Goal: Information Seeking & Learning: Check status

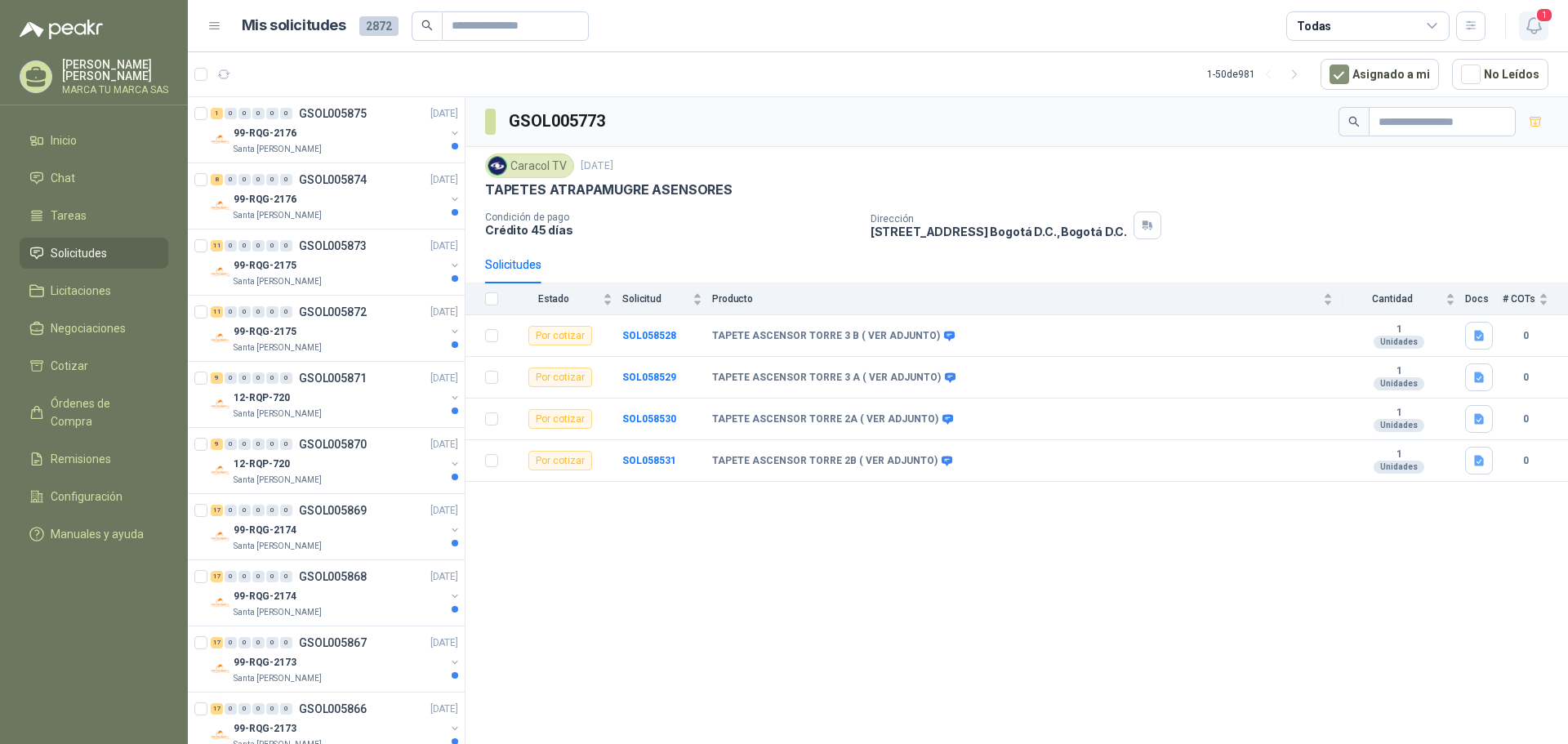
click at [1538, 28] on icon "button" at bounding box center [1534, 26] width 21 height 21
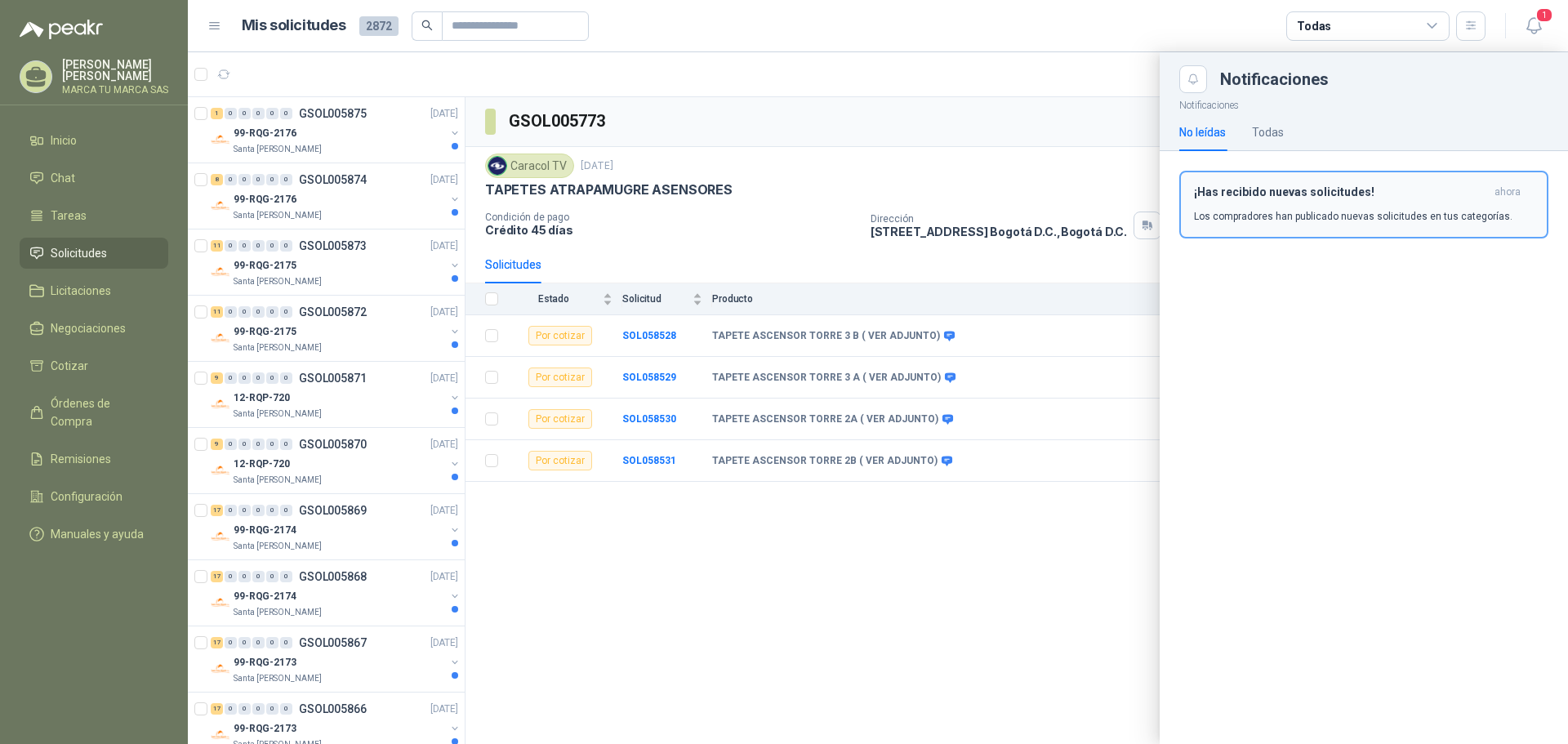
click at [1384, 205] on div "¡Has recibido nuevas solicitudes! ahora Los compradores han publicado nuevas so…" at bounding box center [1363, 205] width 340 height 38
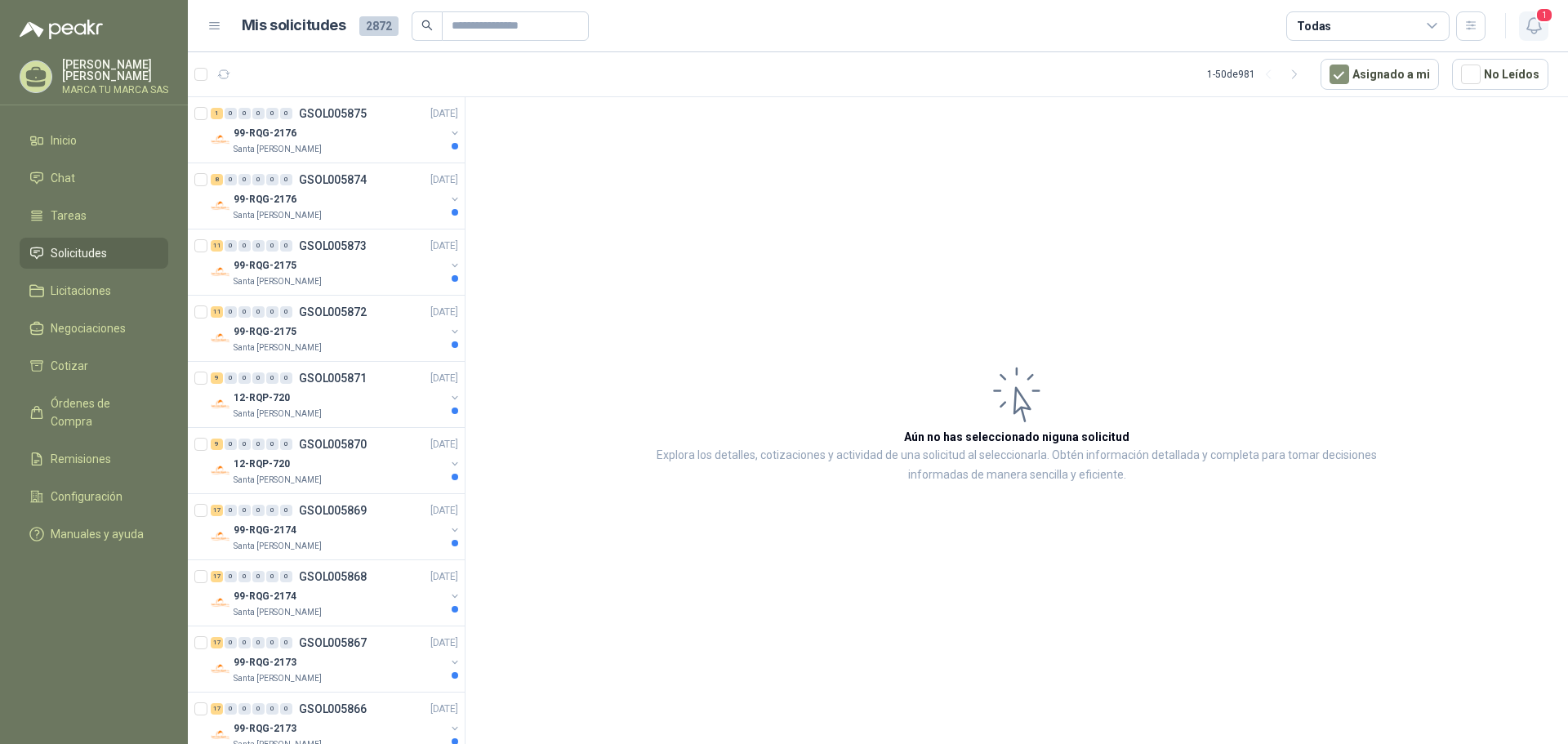
click at [1532, 27] on icon "button" at bounding box center [1534, 26] width 21 height 21
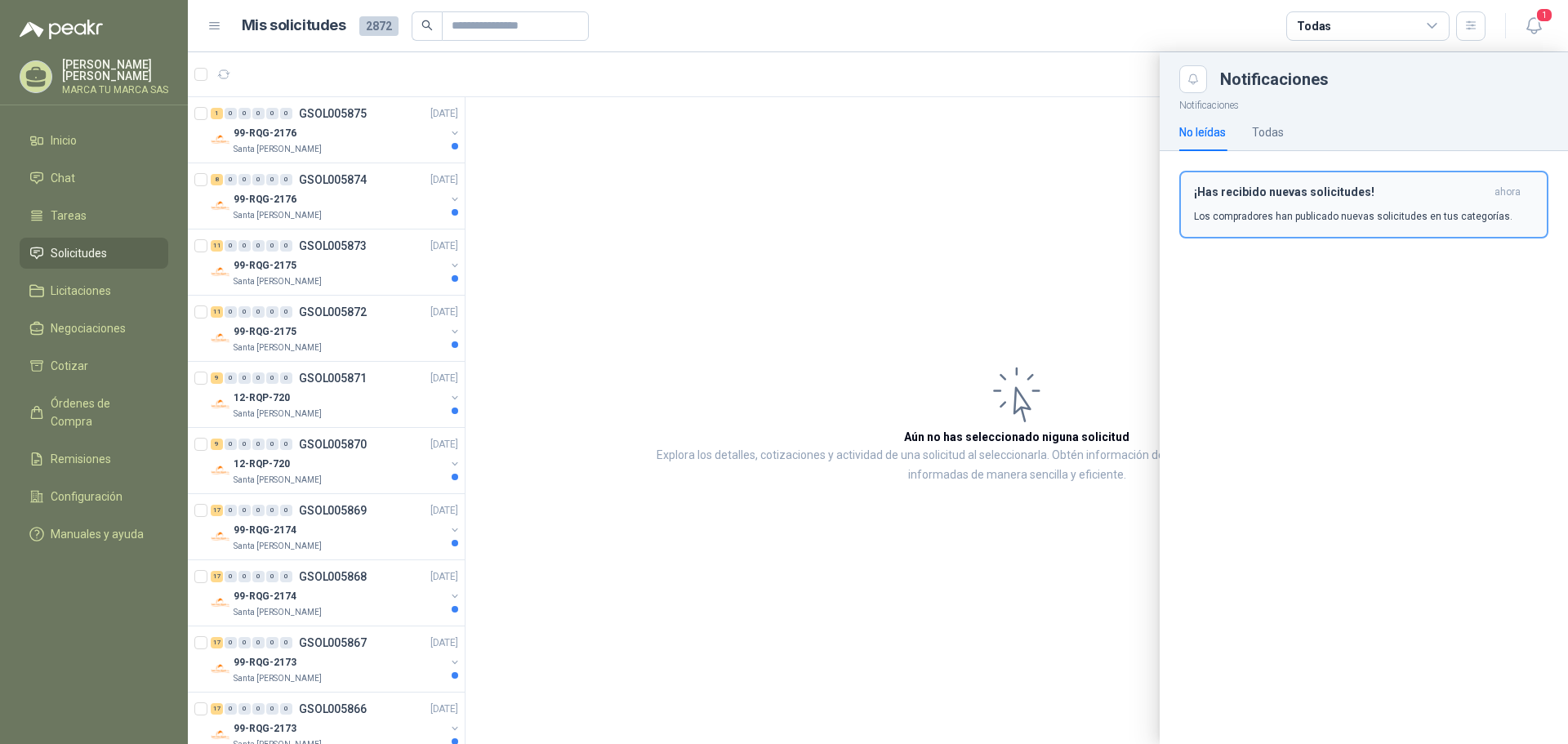
click at [1341, 207] on div "¡Has recibido nuevas solicitudes! ahora Los compradores han publicado nuevas so…" at bounding box center [1363, 205] width 340 height 38
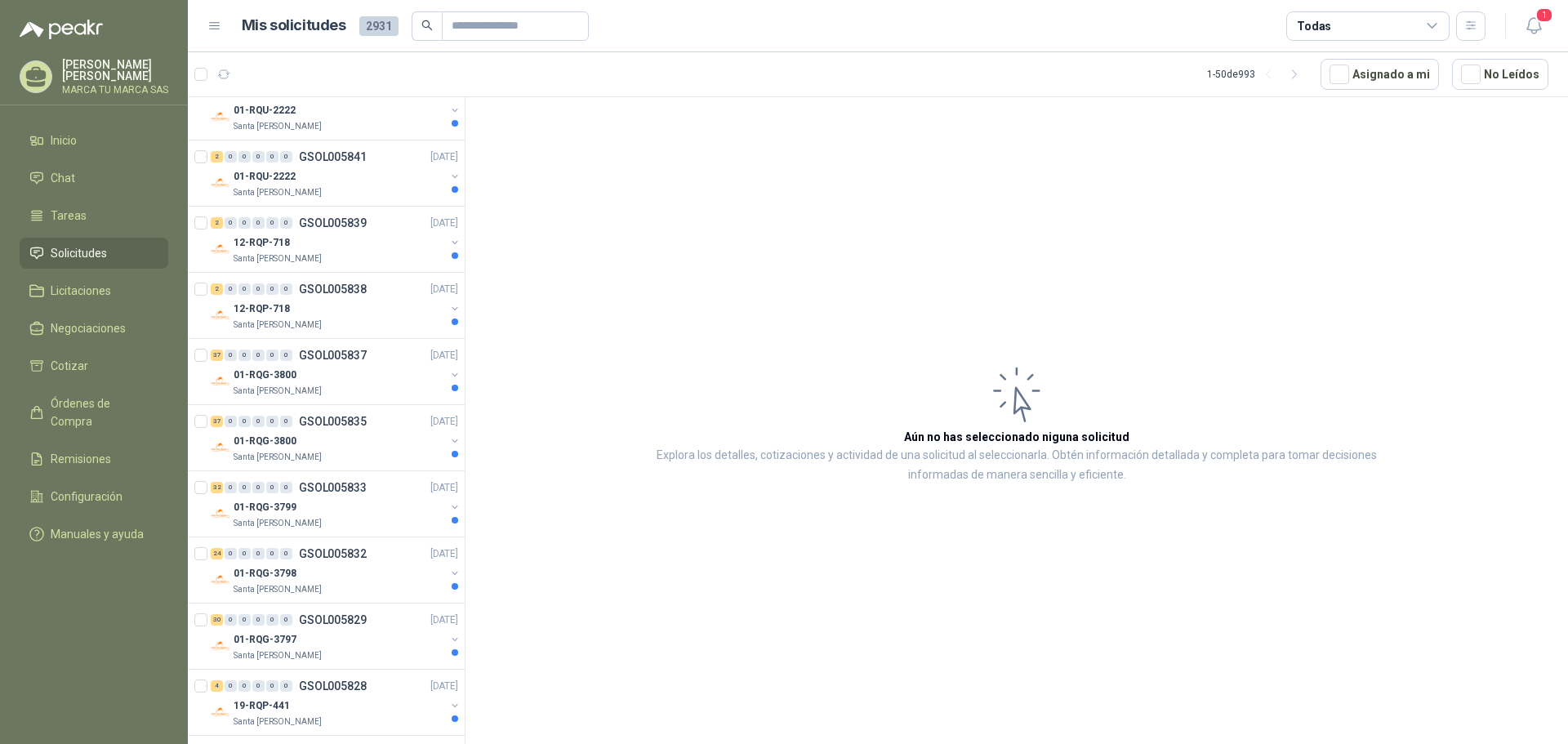
scroll to position [2679, 0]
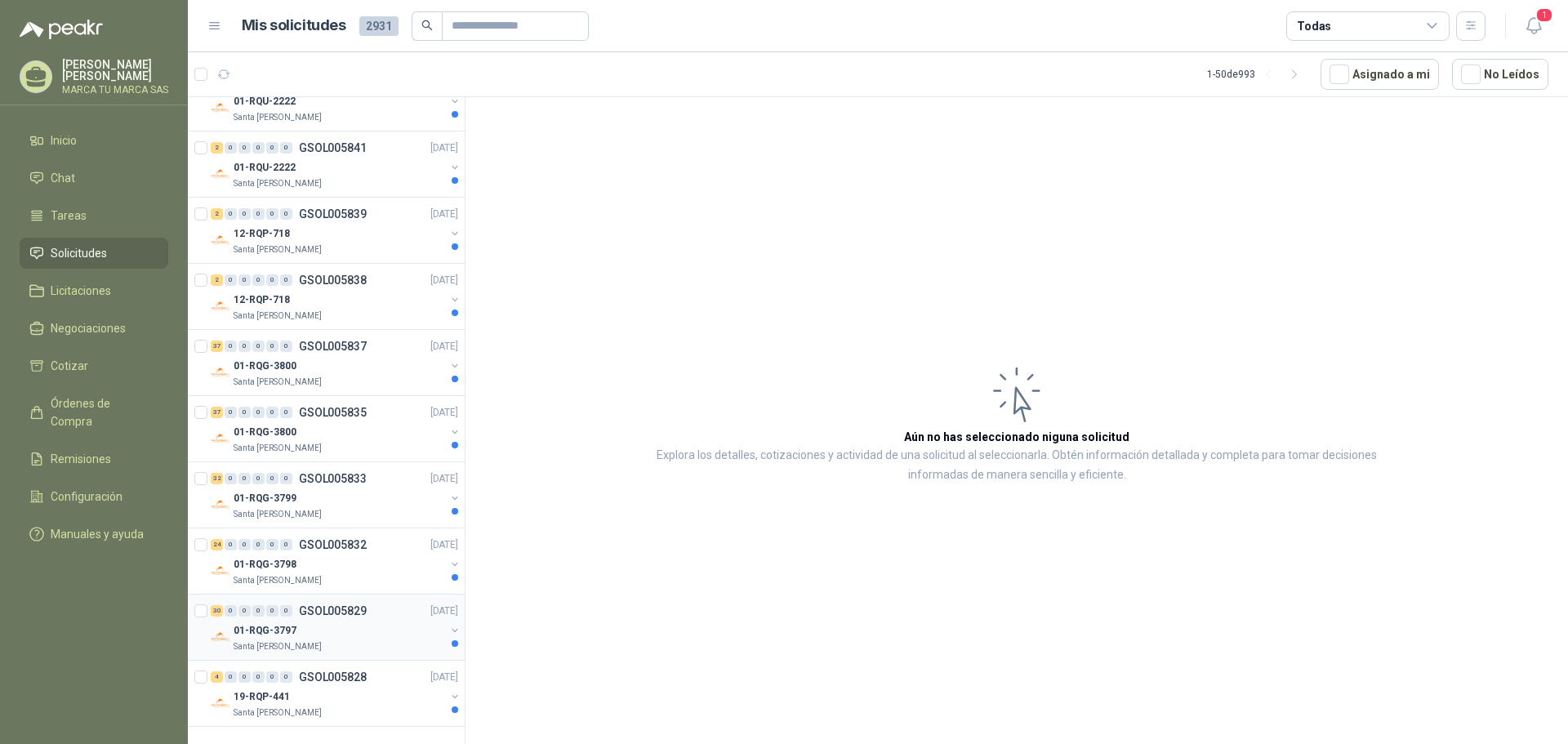
click at [342, 647] on div "Santa [PERSON_NAME]" at bounding box center [339, 647] width 211 height 13
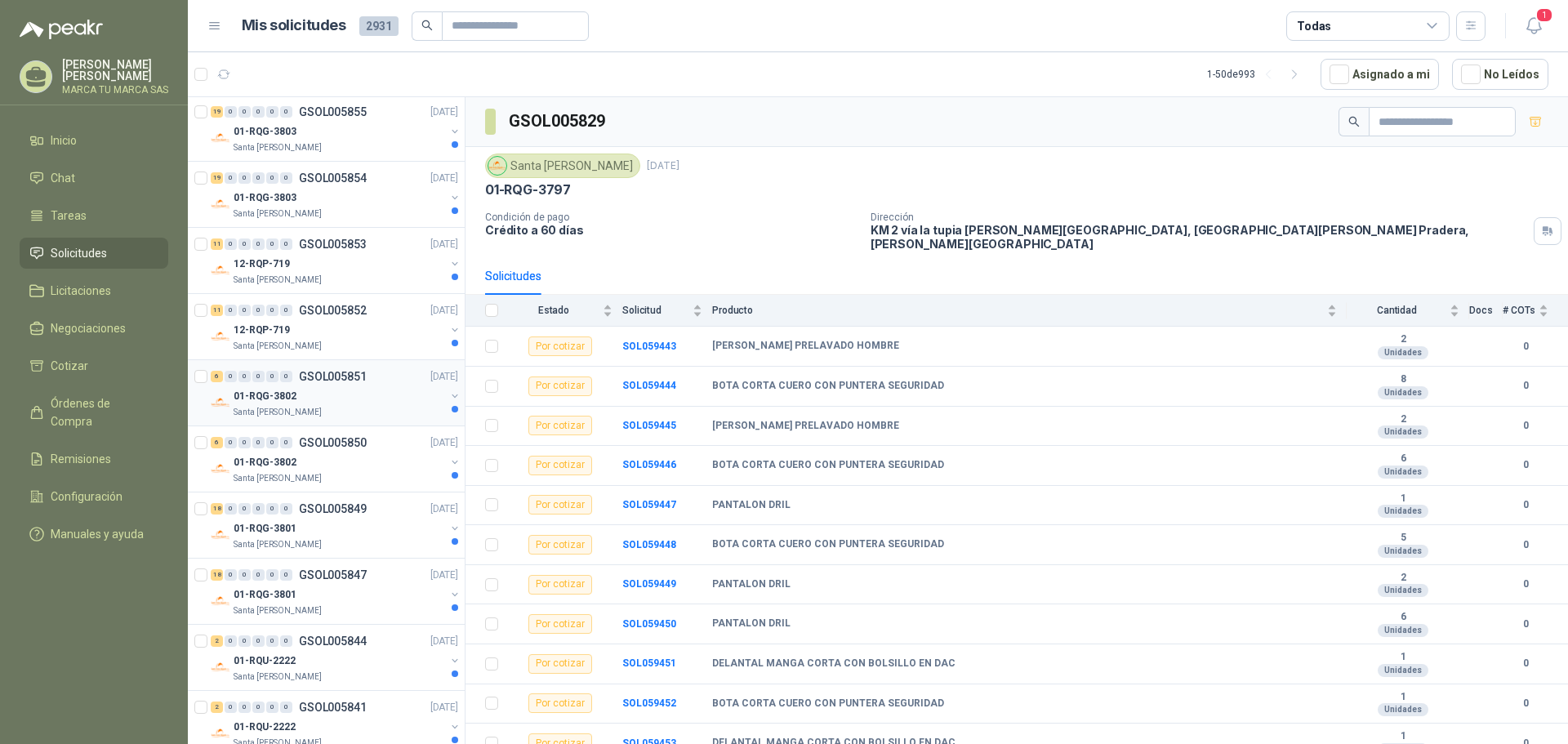
scroll to position [2679, 0]
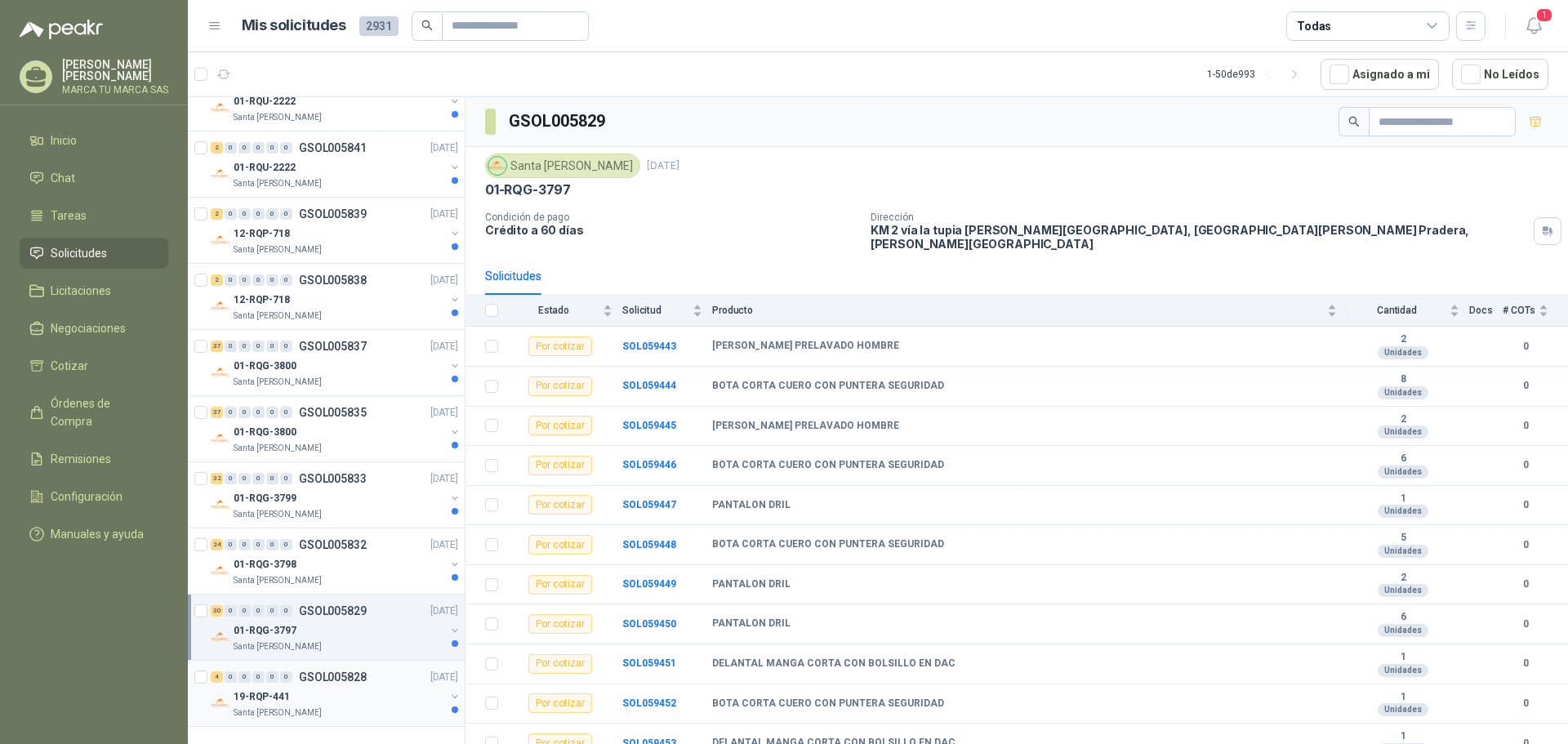
click at [382, 707] on div "Santa [PERSON_NAME]" at bounding box center [339, 713] width 211 height 13
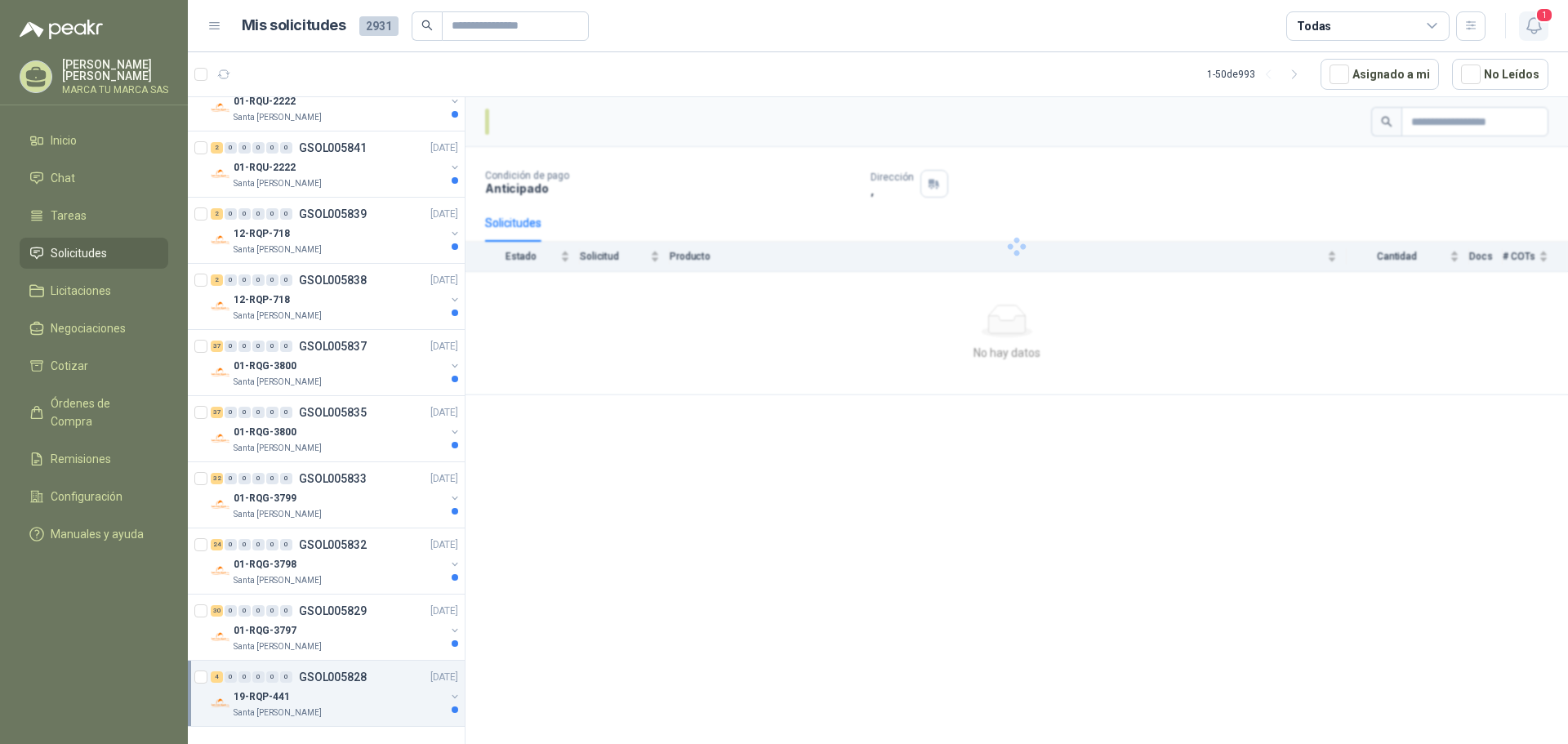
click at [1537, 27] on icon "button" at bounding box center [1534, 26] width 21 height 21
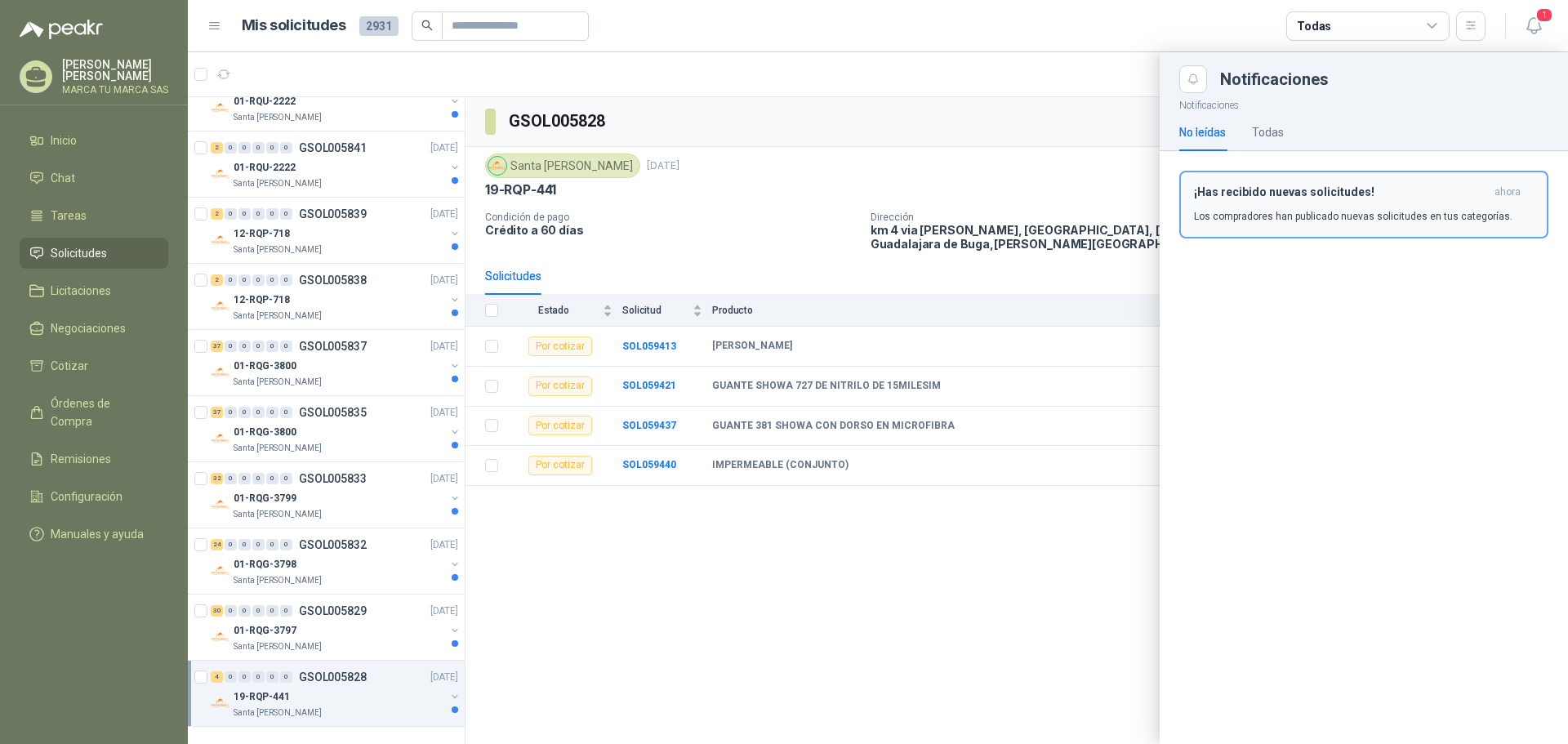
click at [1363, 207] on div "¡Has recibido nuevas solicitudes! ahora Los compradores han publicado nuevas so…" at bounding box center [1363, 205] width 340 height 38
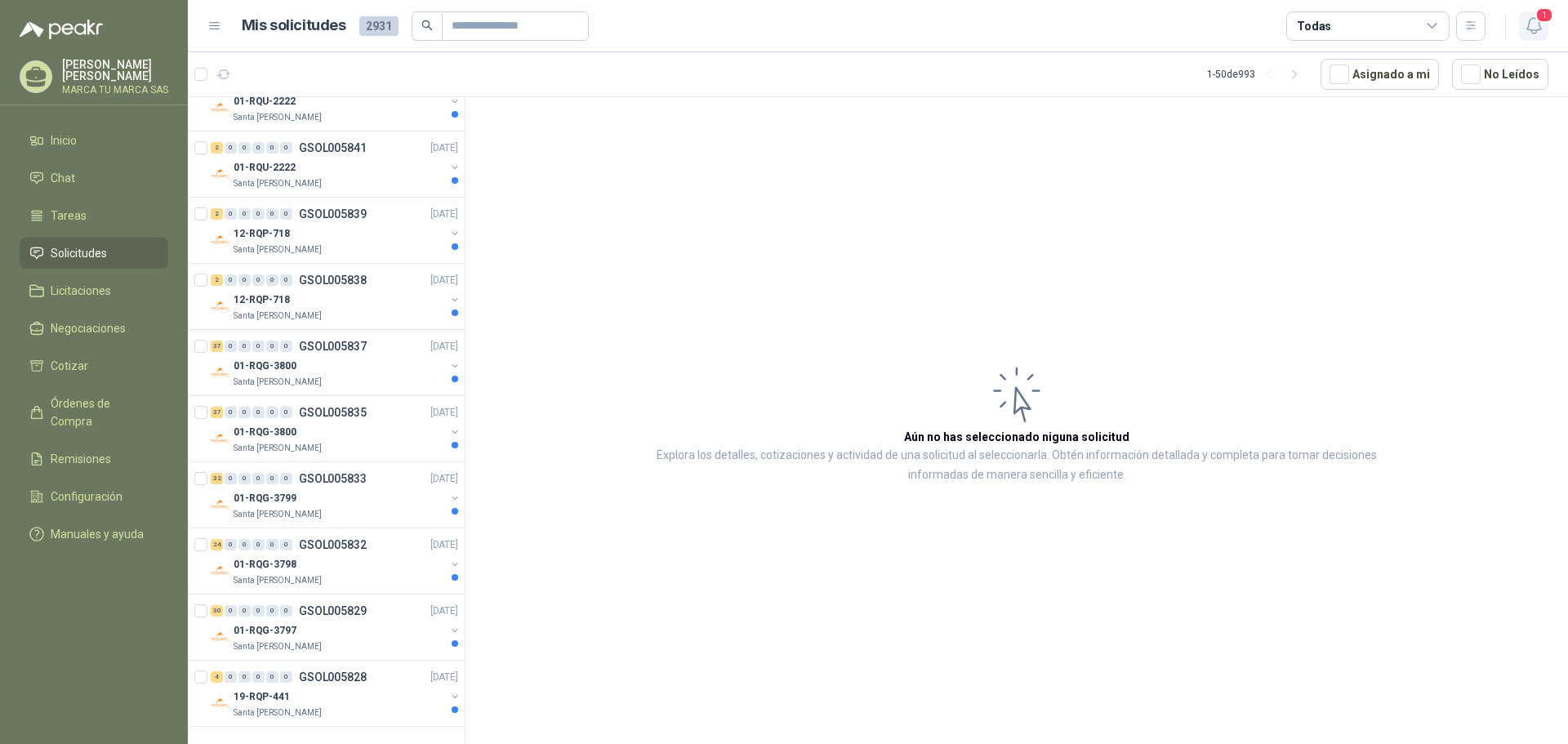
click at [1534, 31] on icon "button" at bounding box center [1534, 26] width 21 height 21
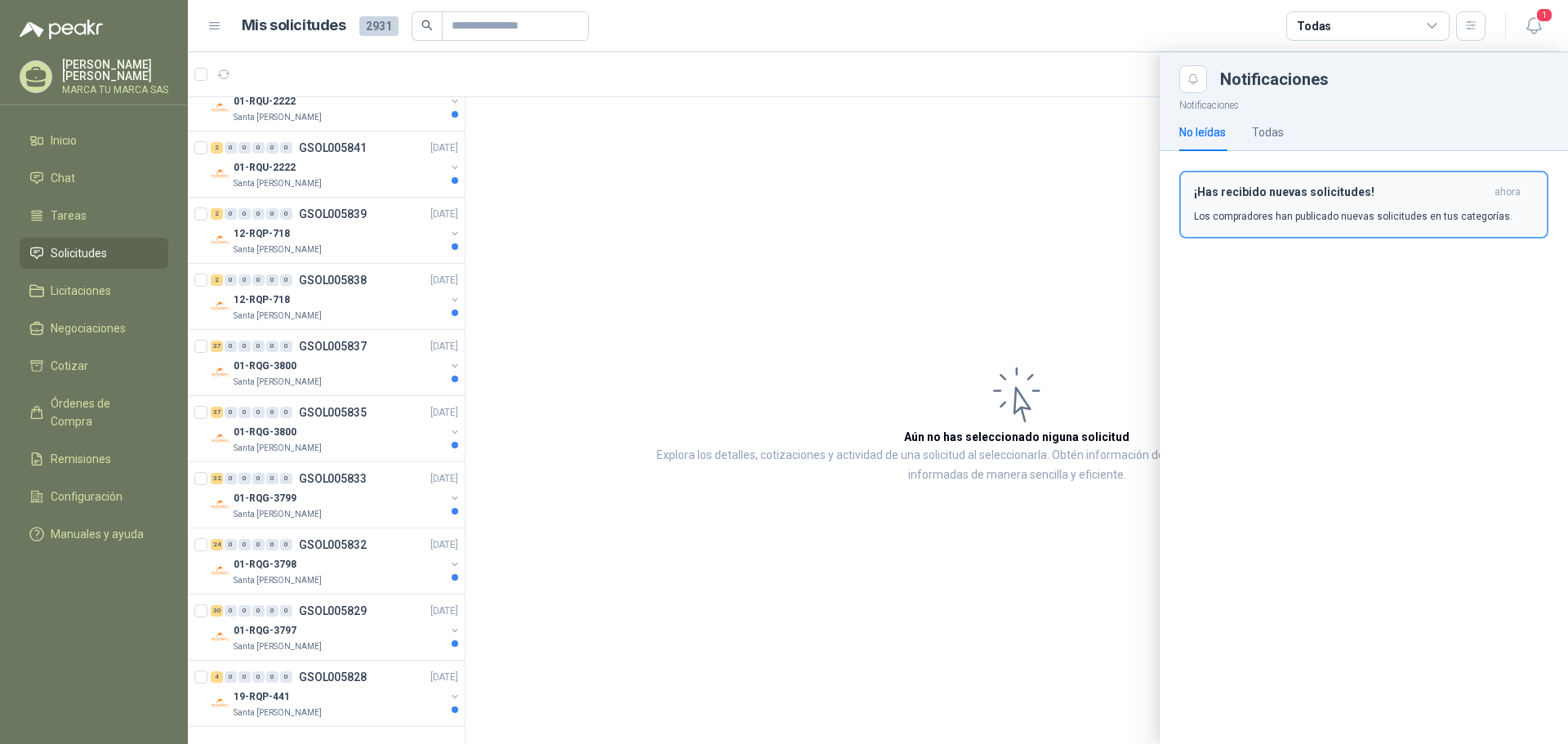
click at [1326, 215] on p "Los compradores han publicado nuevas solicitudes en tus categorías." at bounding box center [1353, 216] width 319 height 15
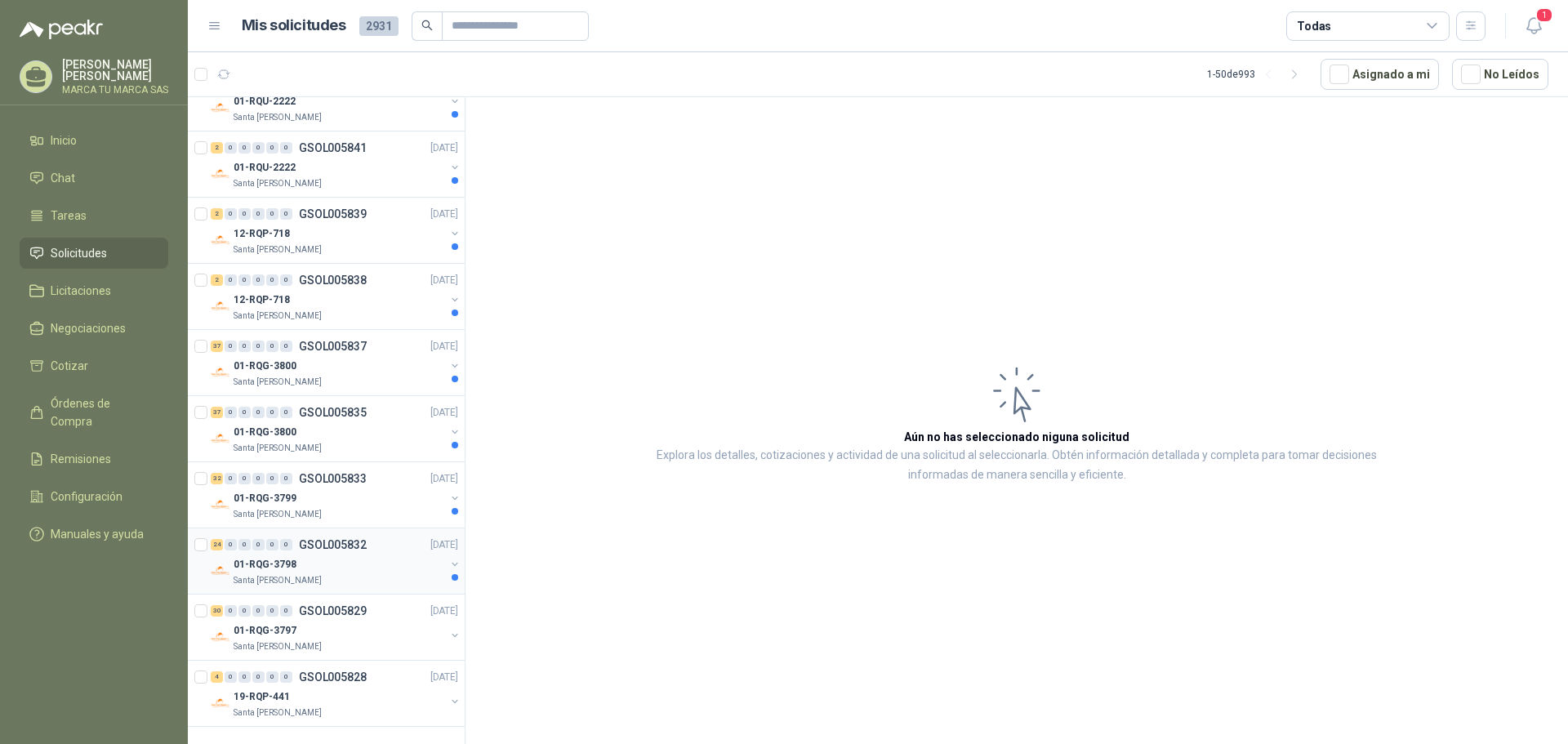
click at [380, 567] on div "01-RQG-3798" at bounding box center [339, 564] width 211 height 20
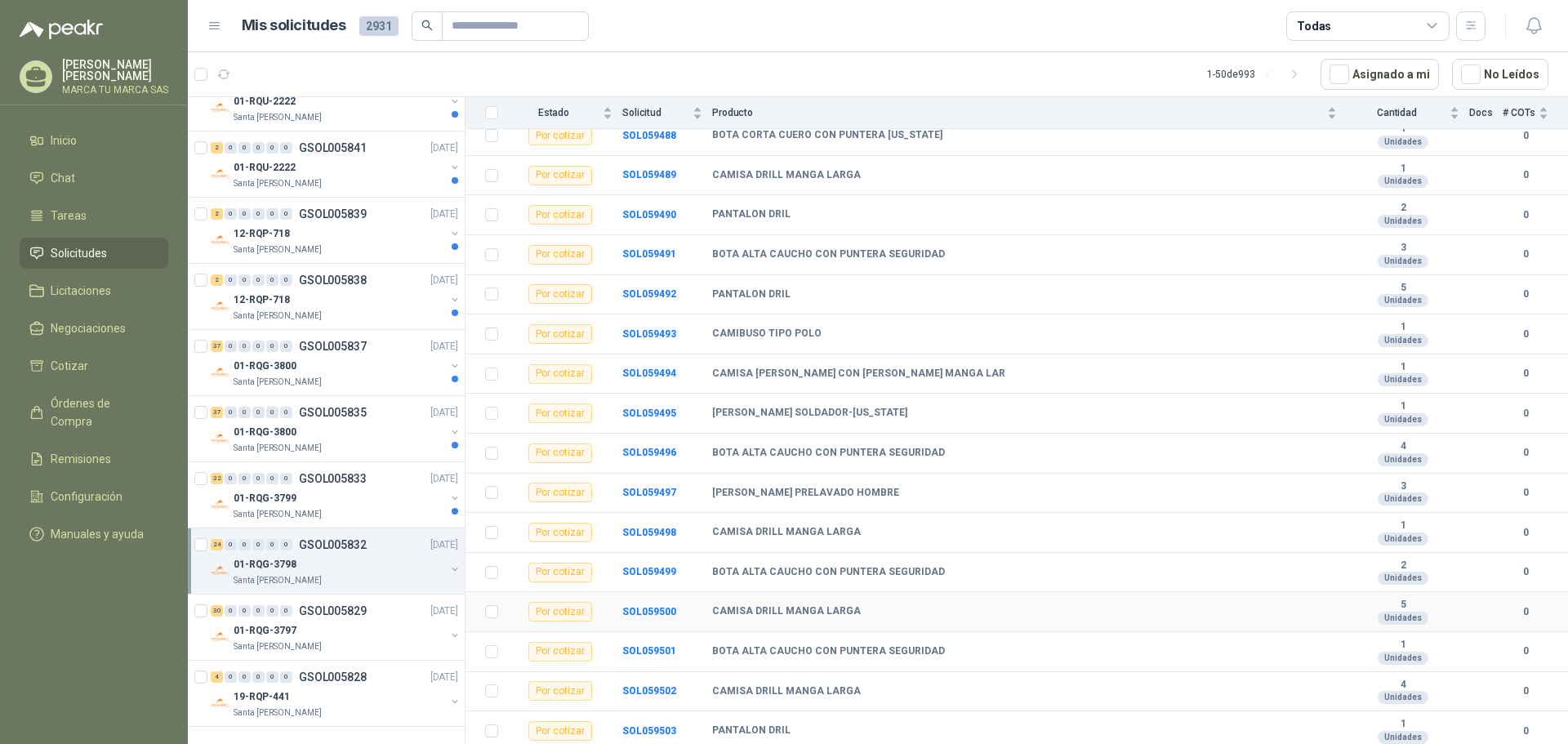
scroll to position [519, 0]
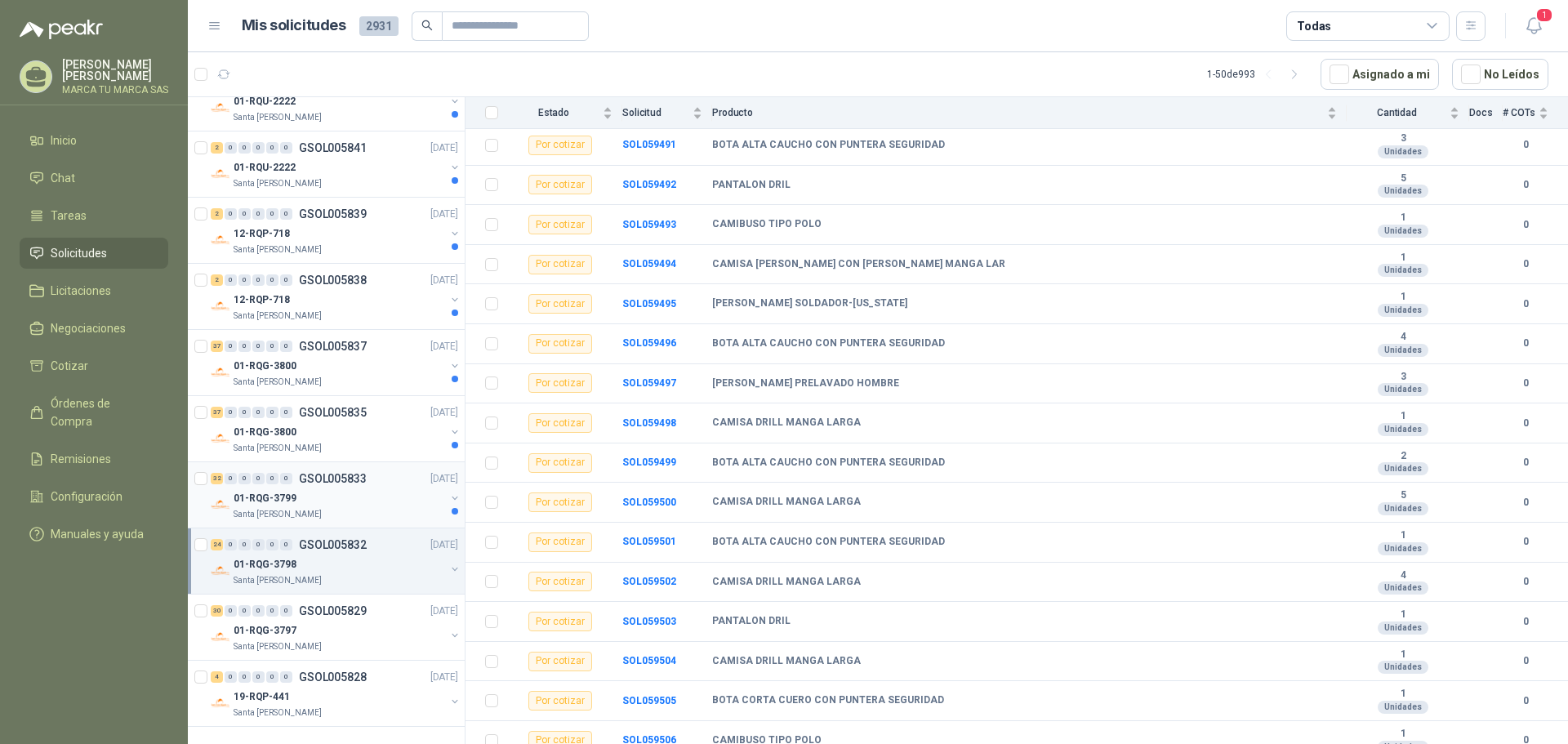
click at [378, 500] on div "01-RQG-3799" at bounding box center [339, 499] width 211 height 20
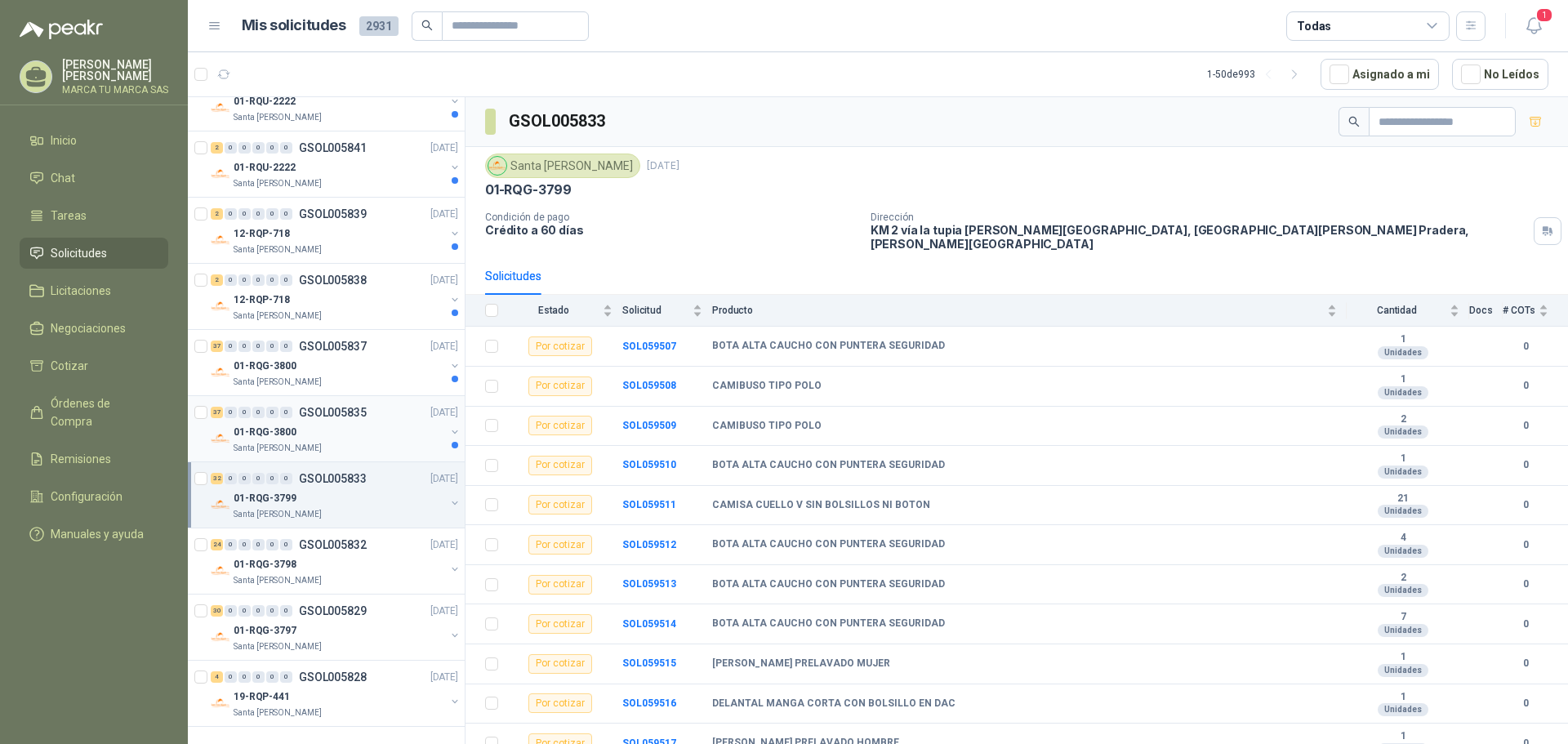
click at [379, 447] on div "Santa [PERSON_NAME]" at bounding box center [339, 448] width 211 height 13
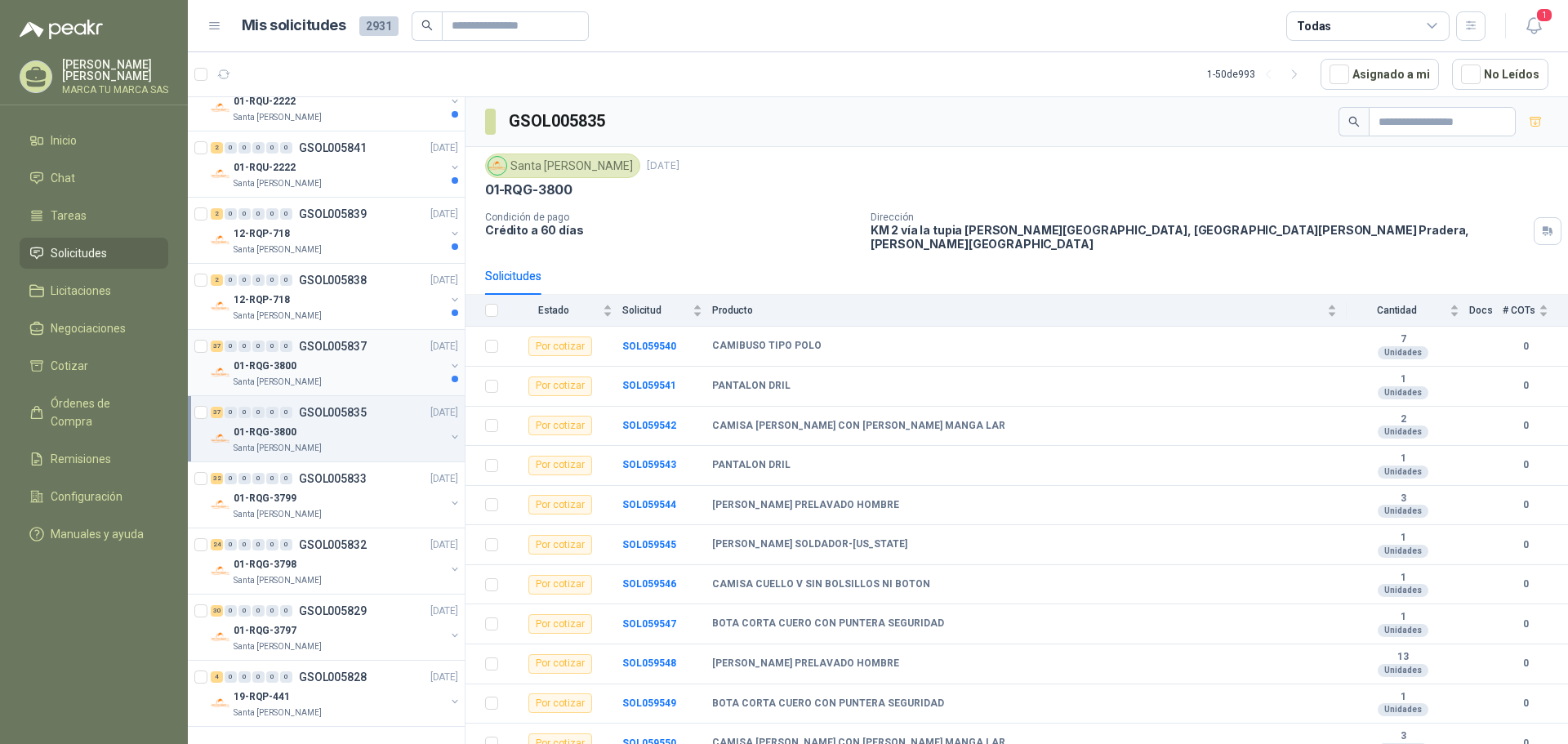
click at [359, 370] on div "01-RQG-3800" at bounding box center [339, 366] width 211 height 20
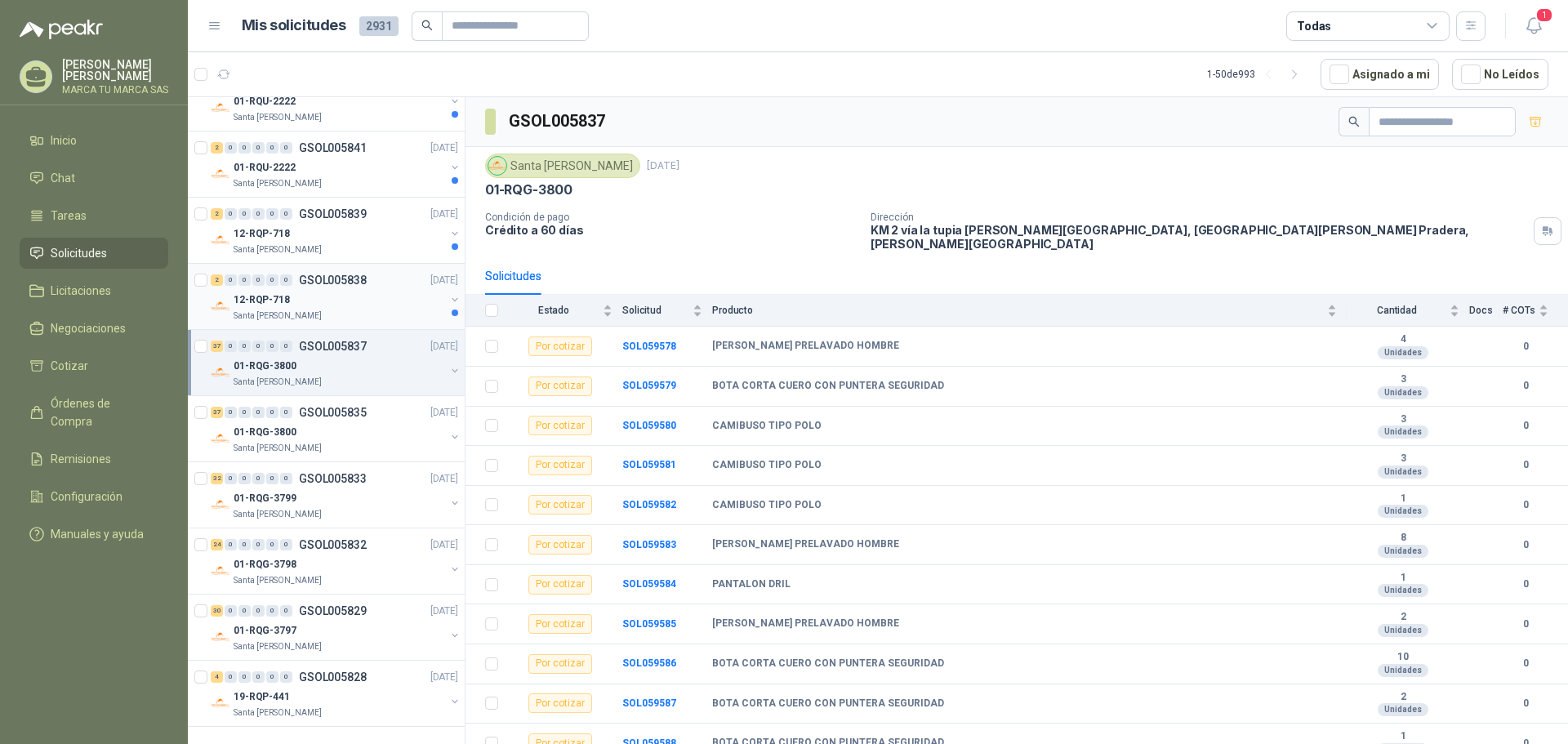
click at [382, 307] on div "12-RQP-718" at bounding box center [339, 300] width 211 height 20
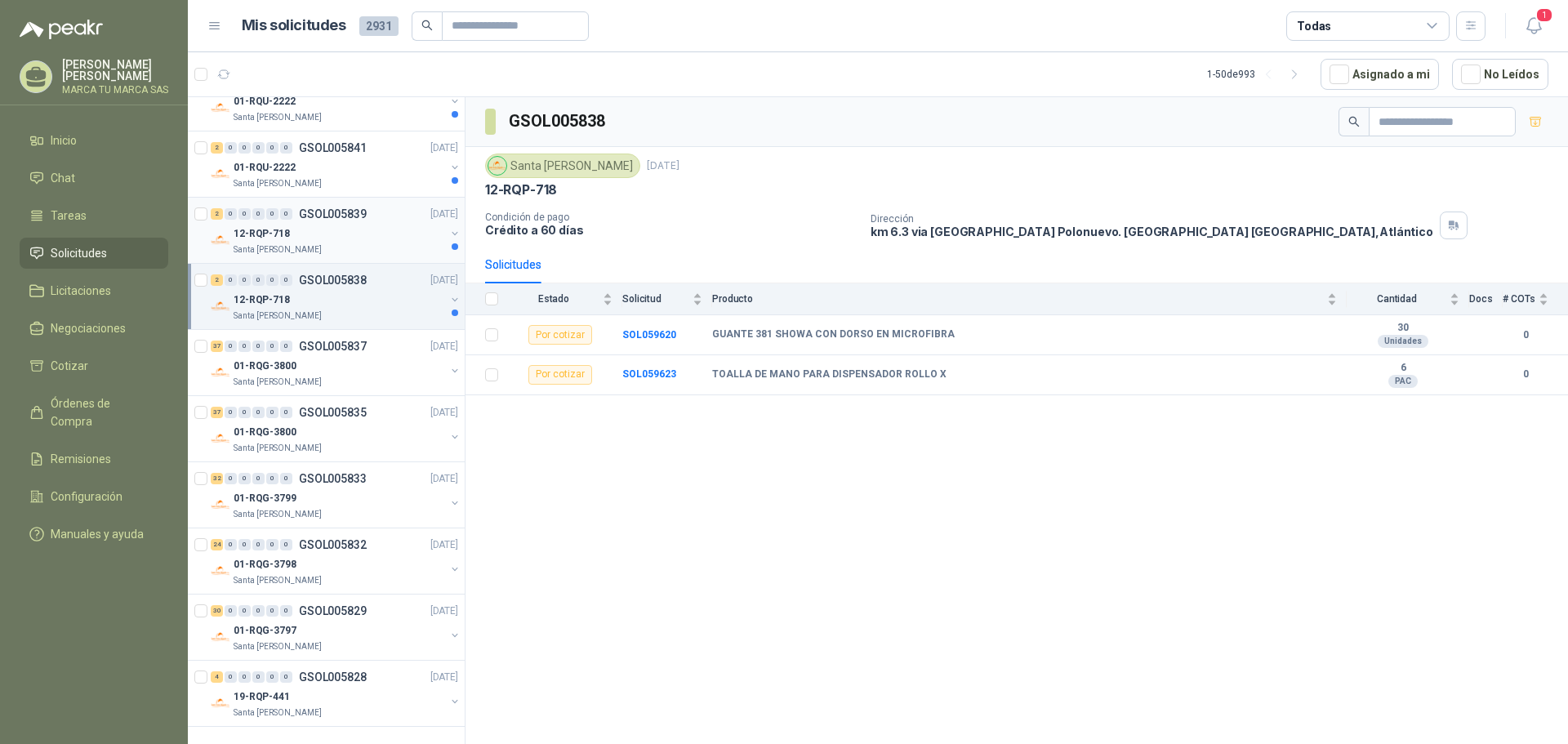
click at [330, 236] on div "12-RQP-718" at bounding box center [339, 234] width 211 height 20
click at [400, 163] on div "01-RQU-2222" at bounding box center [339, 167] width 211 height 20
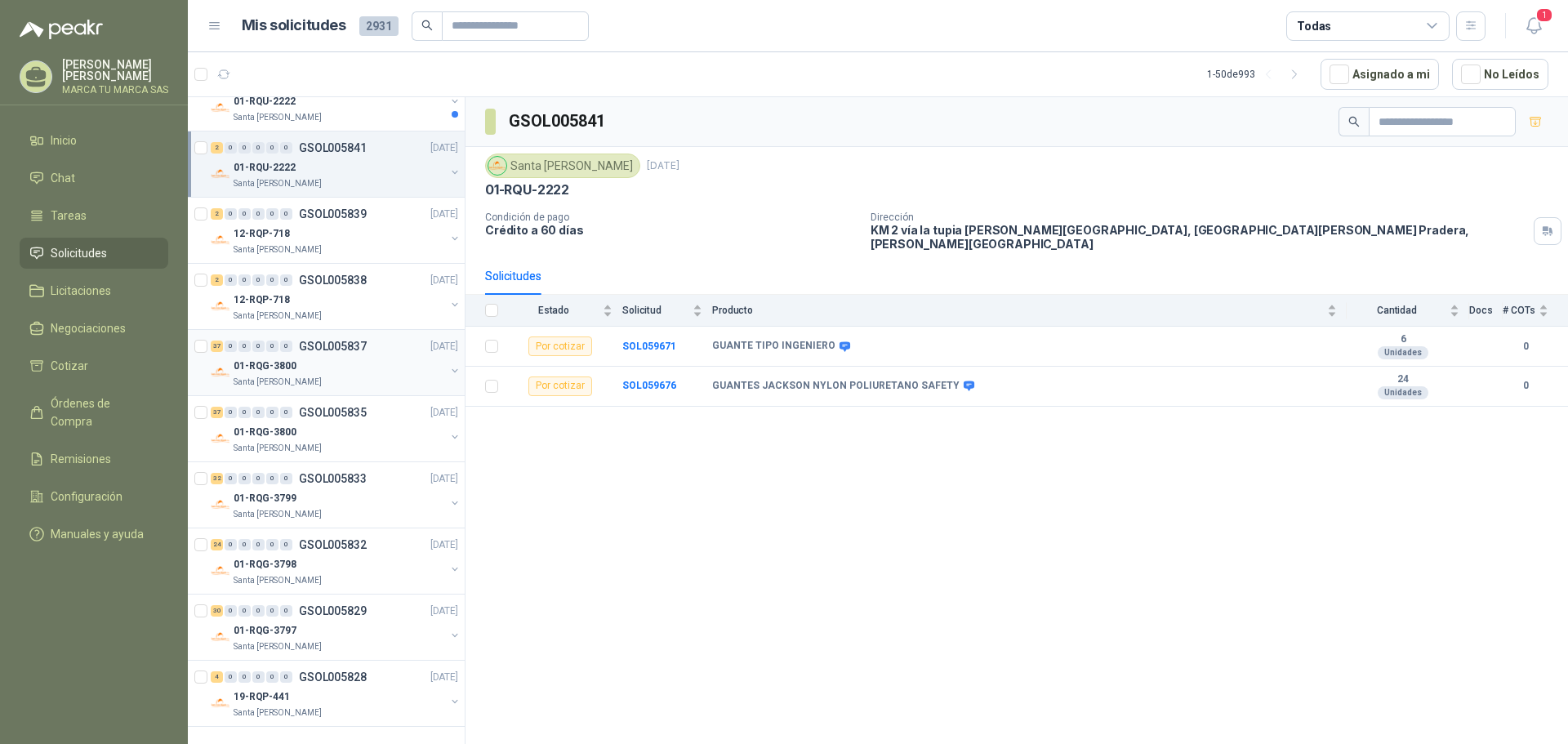
scroll to position [2433, 0]
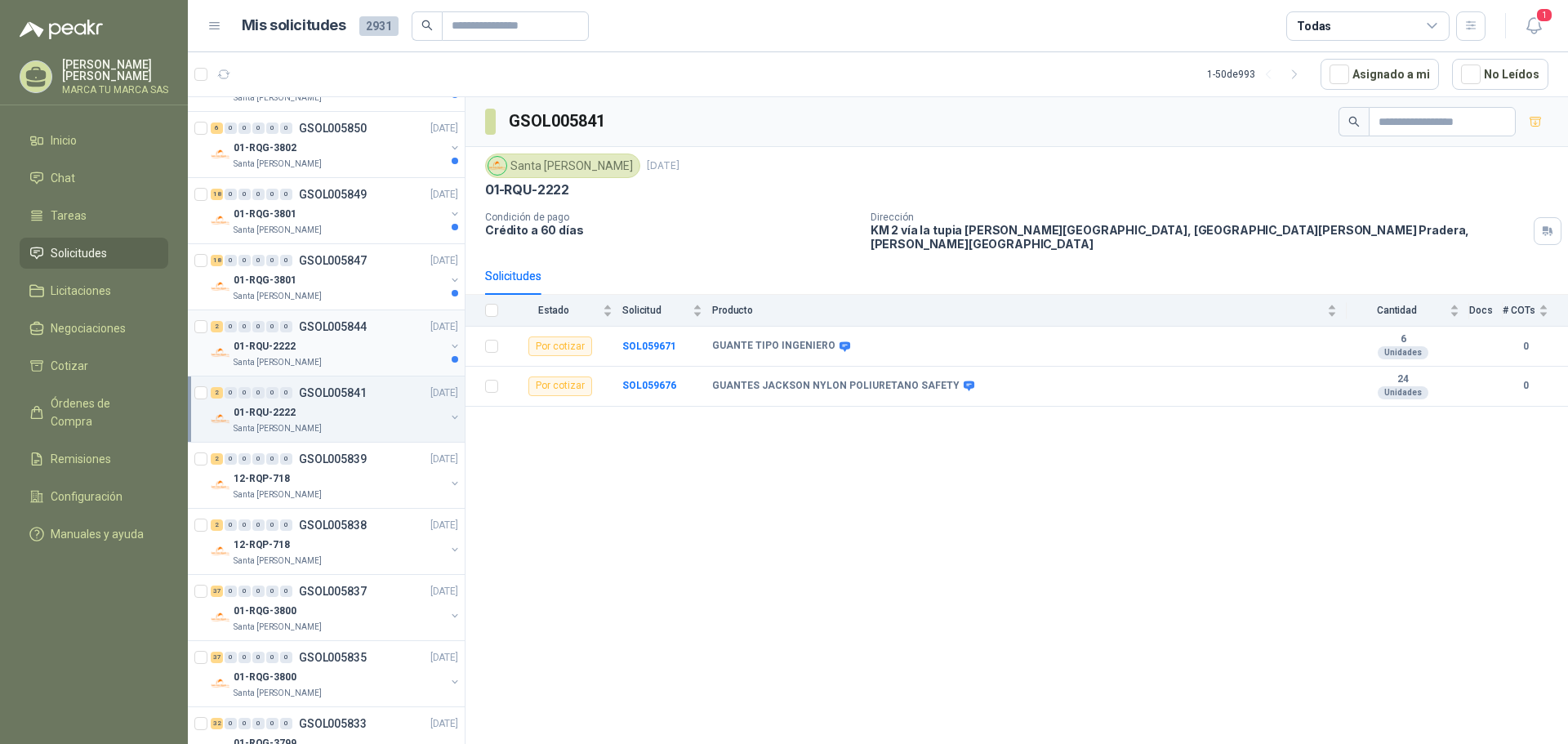
click at [368, 337] on div "01-RQU-2222" at bounding box center [339, 346] width 211 height 20
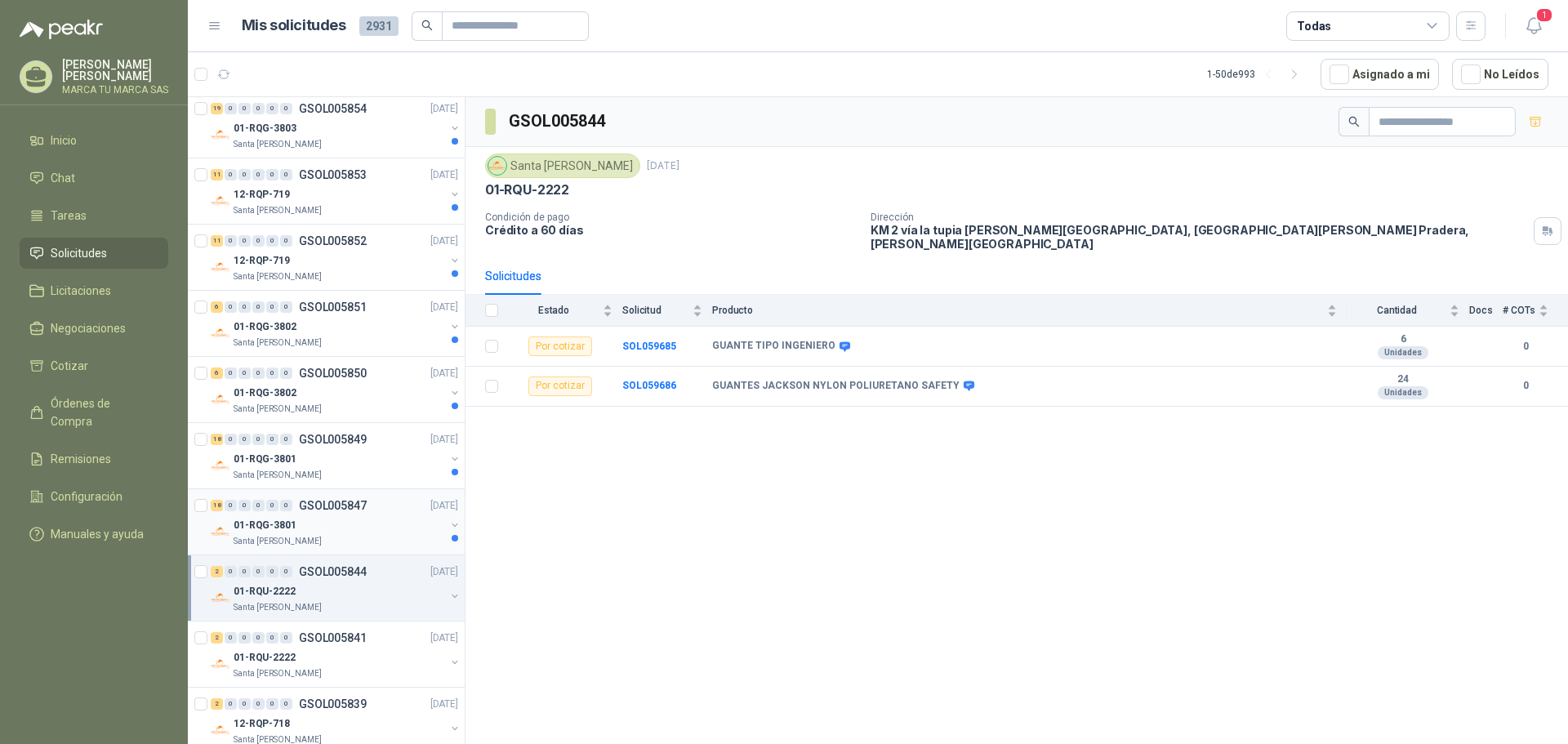
click at [364, 521] on div "01-RQG-3801" at bounding box center [339, 525] width 211 height 20
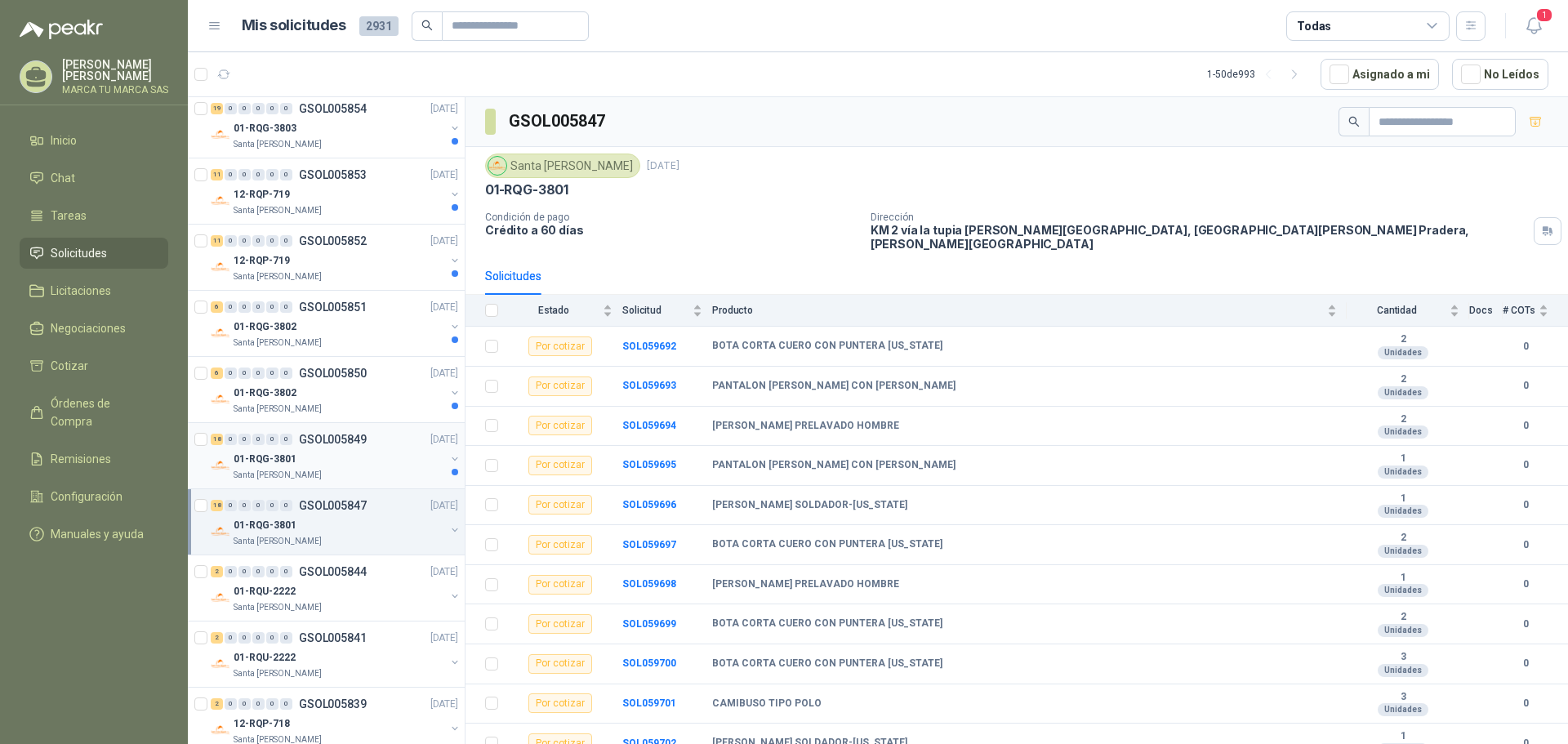
click at [385, 473] on div "Santa [PERSON_NAME]" at bounding box center [339, 476] width 211 height 13
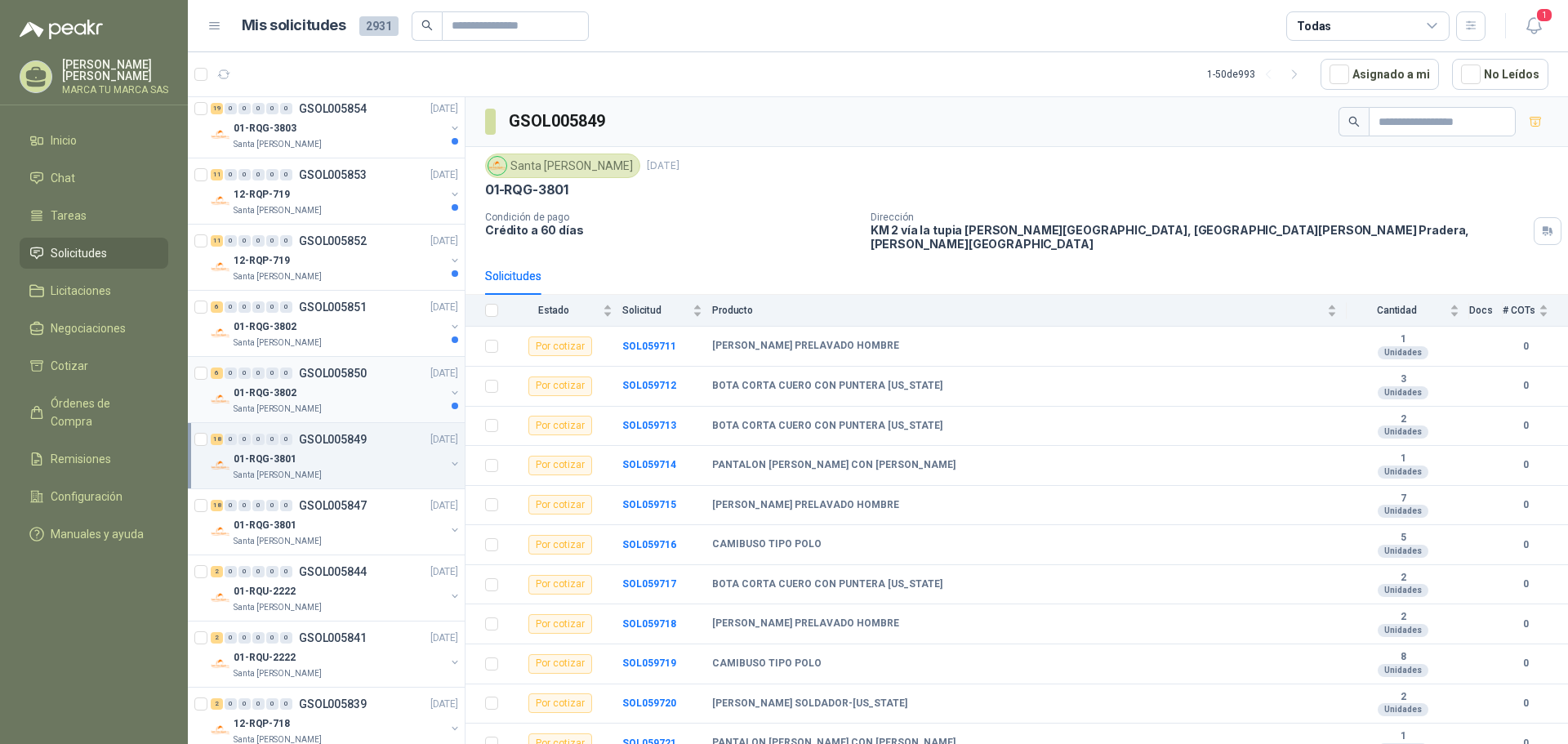
click at [341, 403] on div "Santa [PERSON_NAME]" at bounding box center [339, 409] width 211 height 13
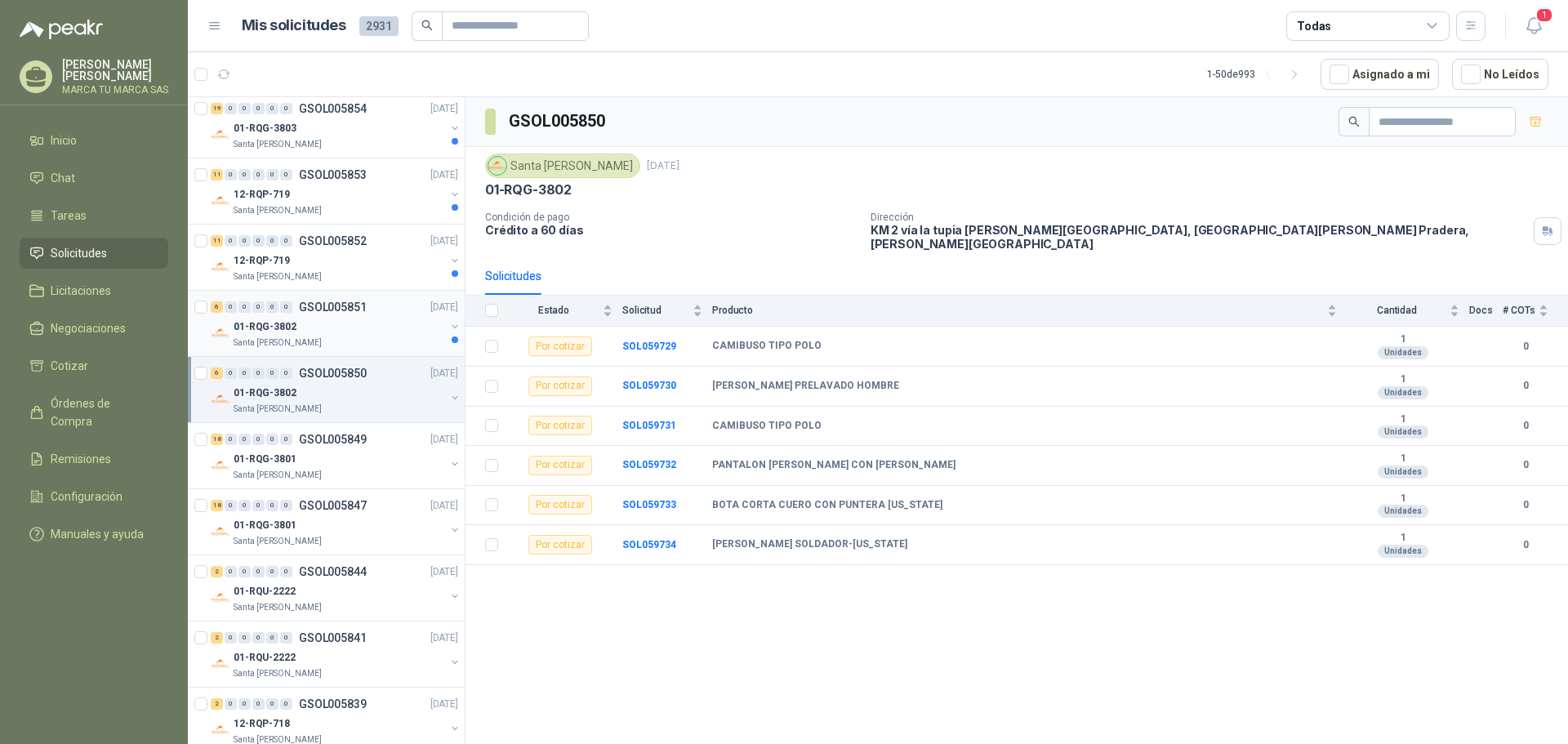
click at [374, 326] on div "01-RQG-3802" at bounding box center [339, 327] width 211 height 20
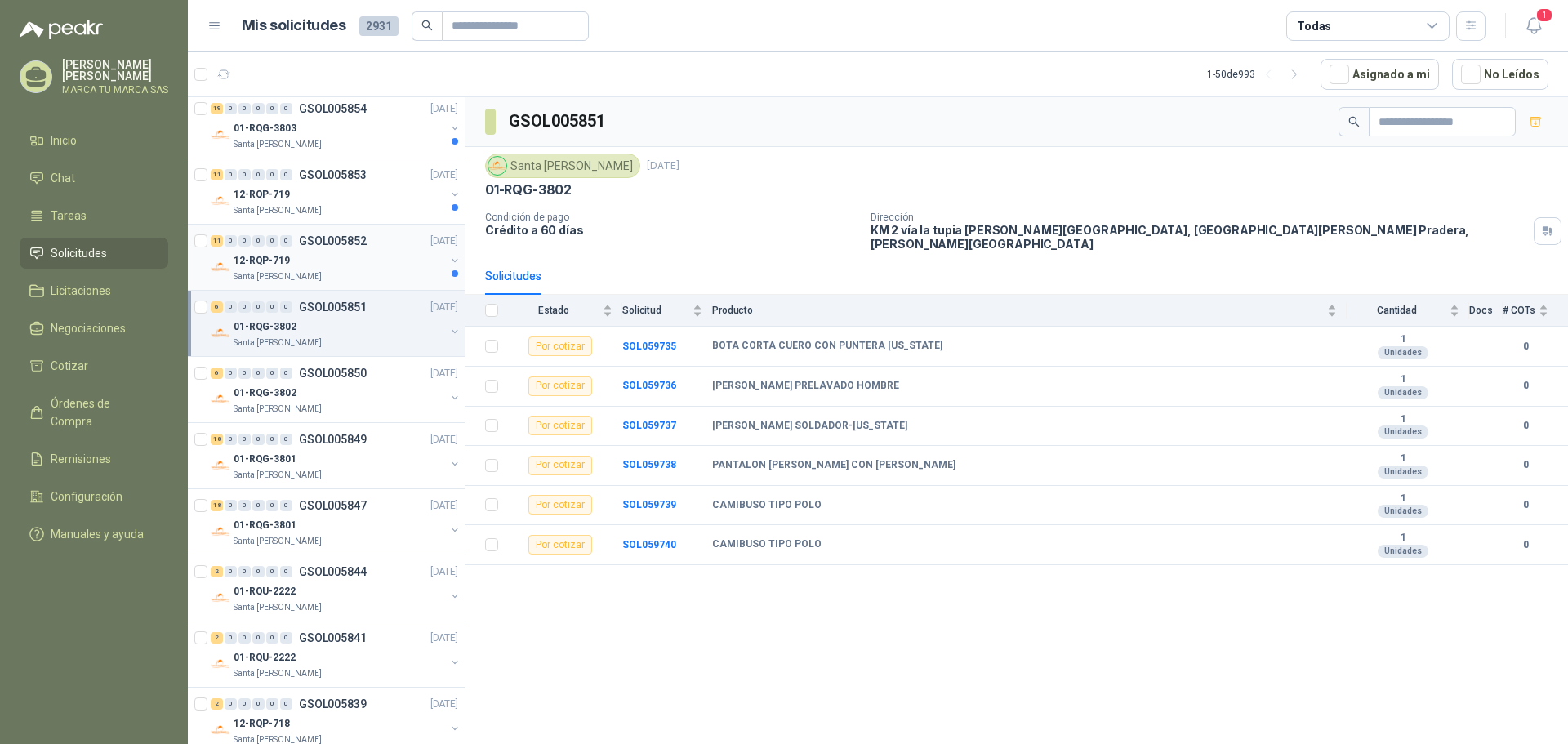
click at [376, 272] on div "Santa [PERSON_NAME]" at bounding box center [339, 277] width 211 height 13
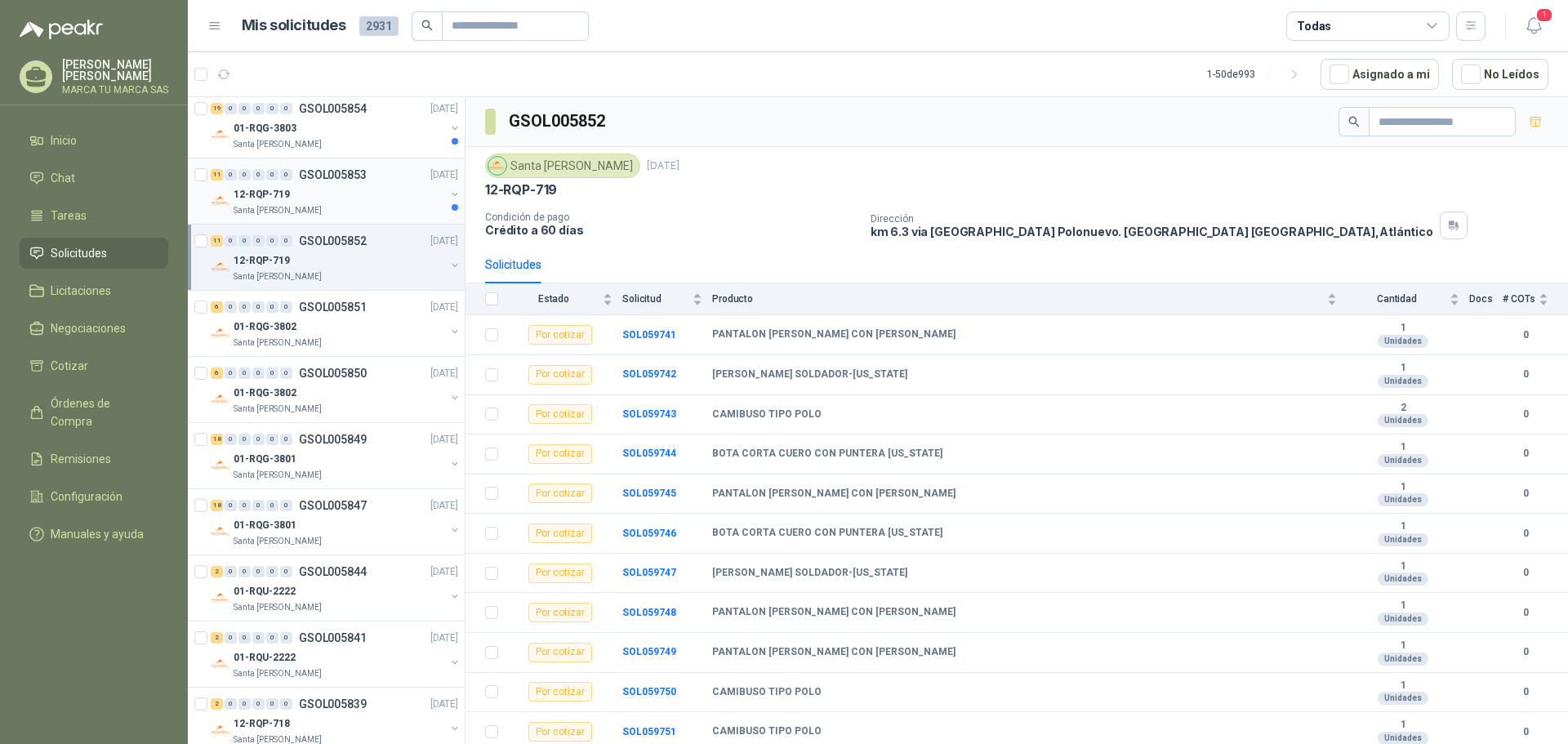
click at [351, 186] on div "12-RQP-719" at bounding box center [339, 195] width 211 height 20
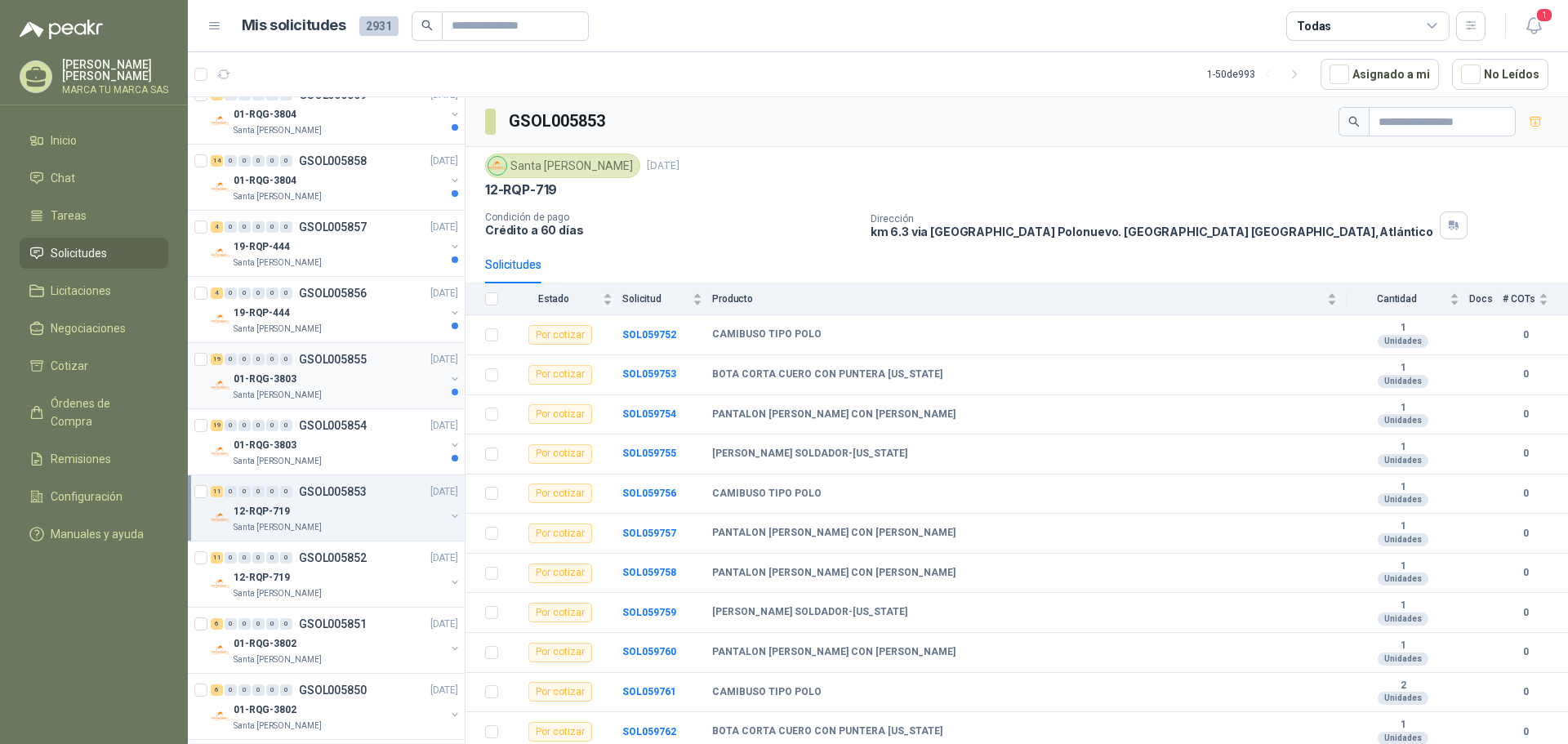
scroll to position [1862, 0]
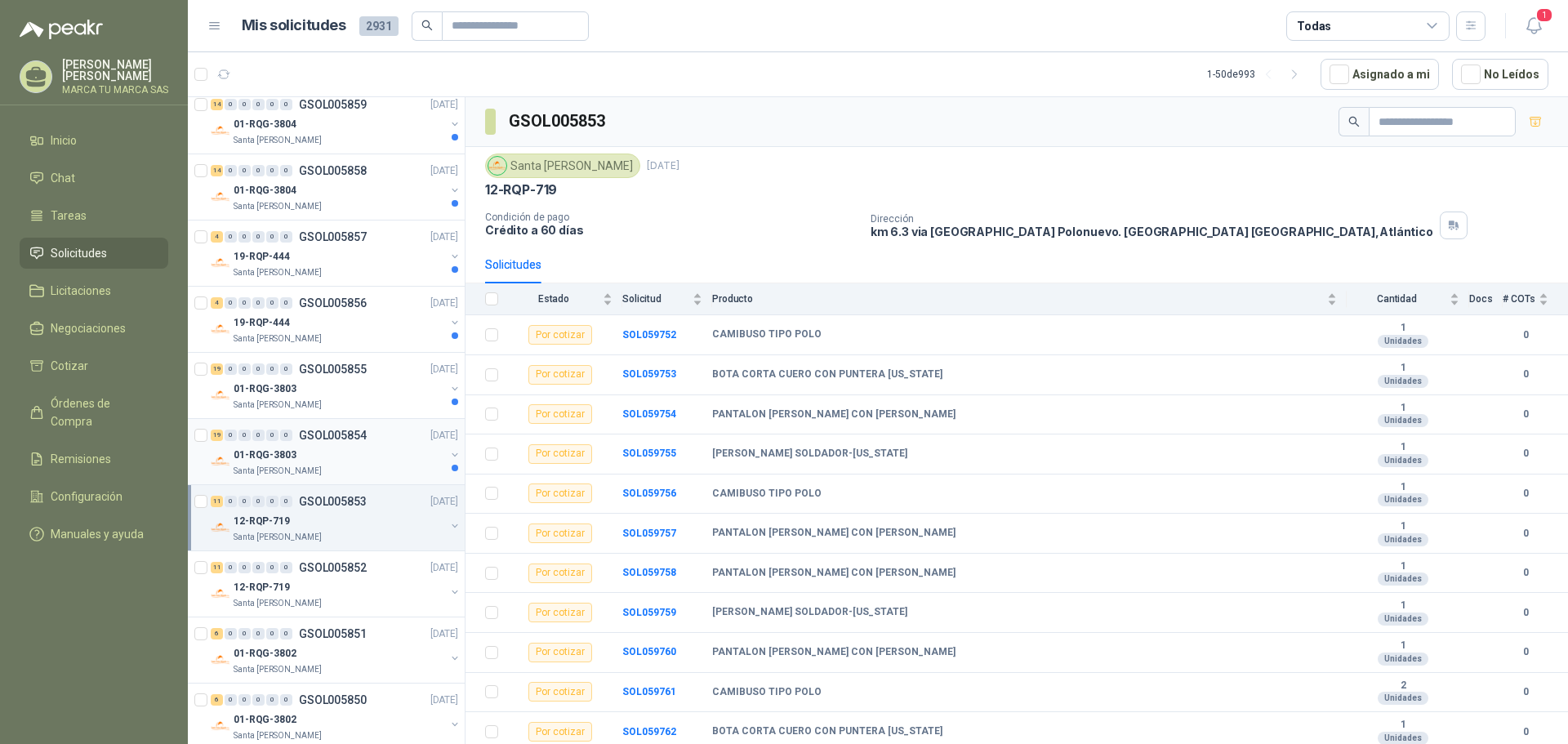
click at [374, 472] on div "Santa [PERSON_NAME]" at bounding box center [339, 471] width 211 height 13
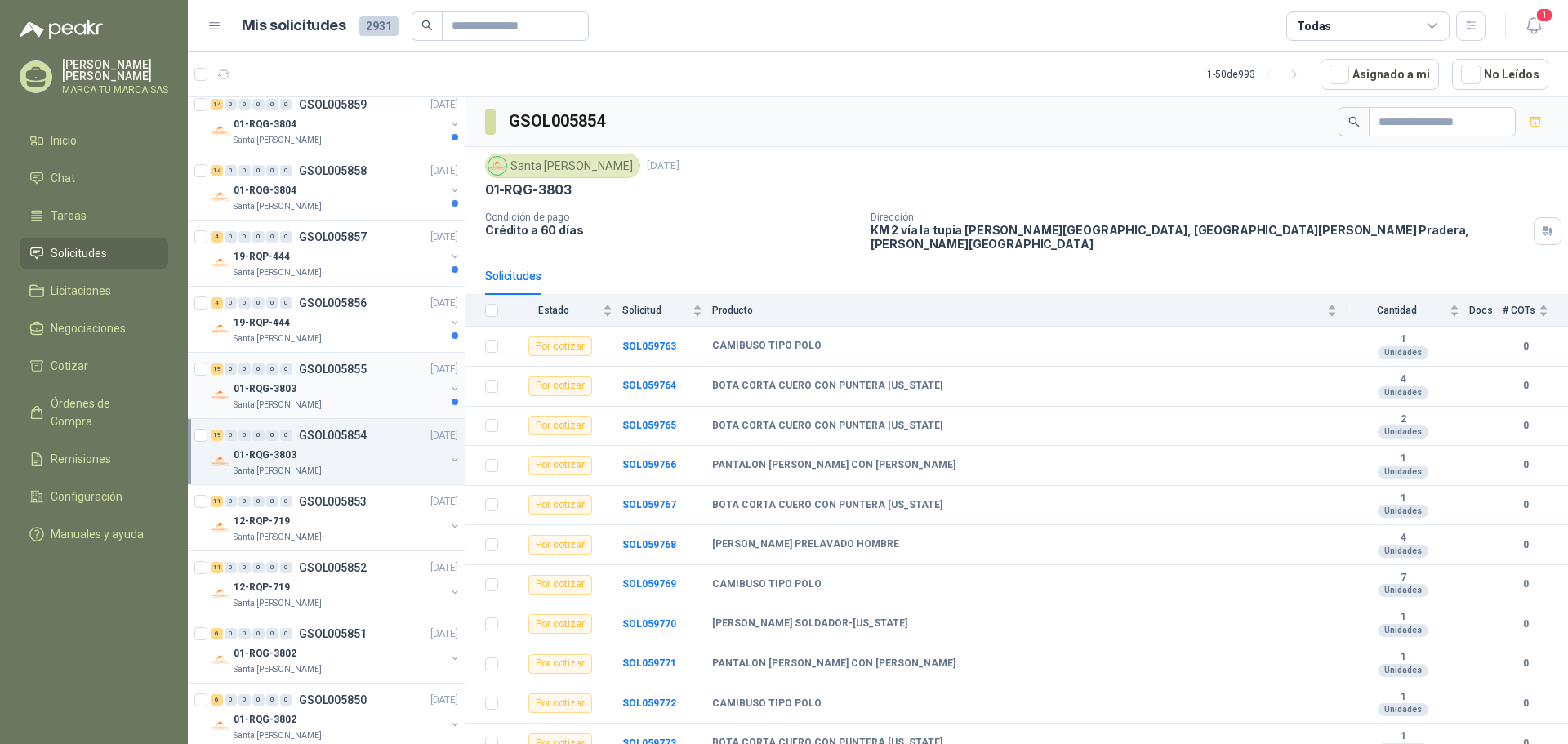
click at [377, 408] on div "Santa [PERSON_NAME]" at bounding box center [339, 405] width 211 height 13
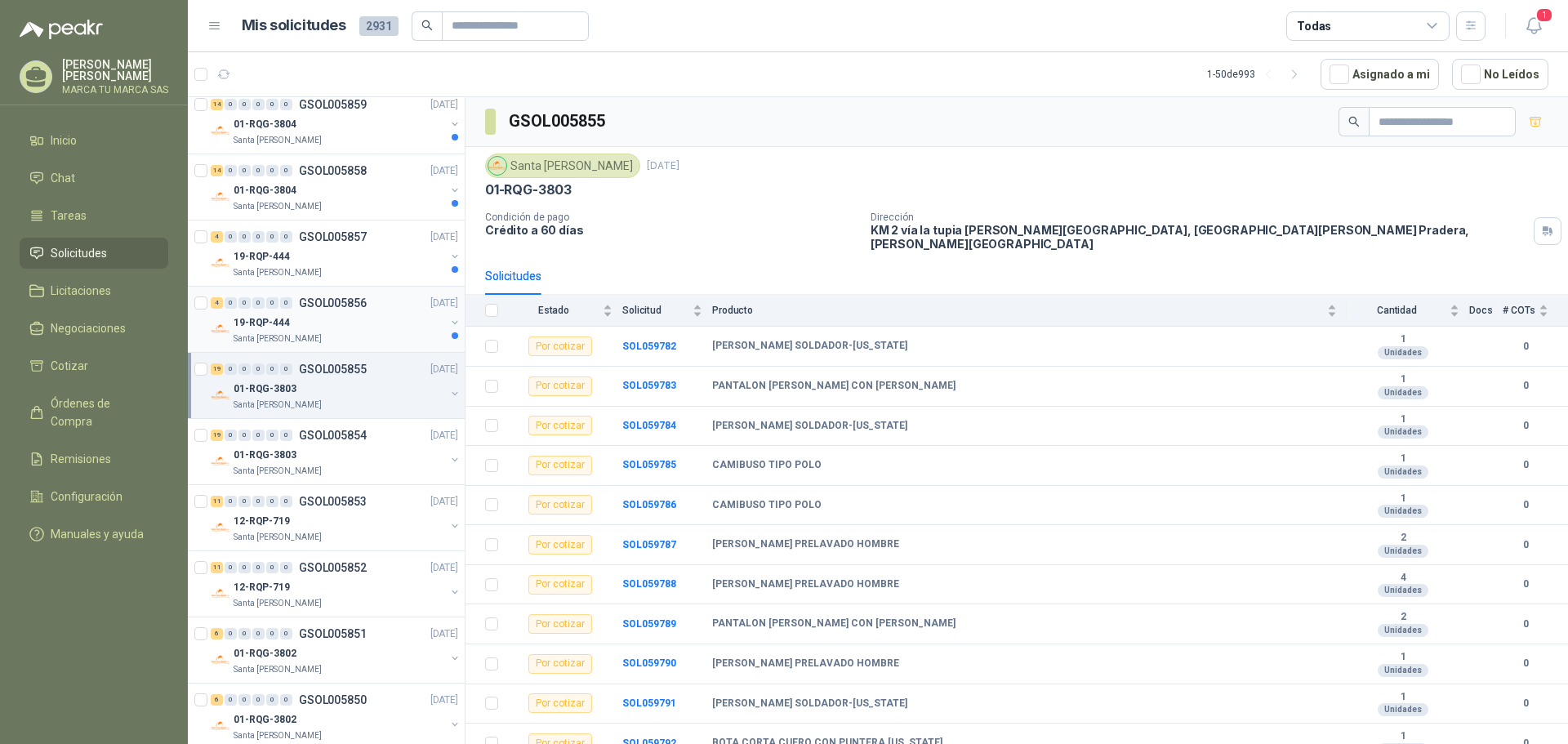
click at [393, 334] on div "Santa [PERSON_NAME]" at bounding box center [339, 339] width 211 height 13
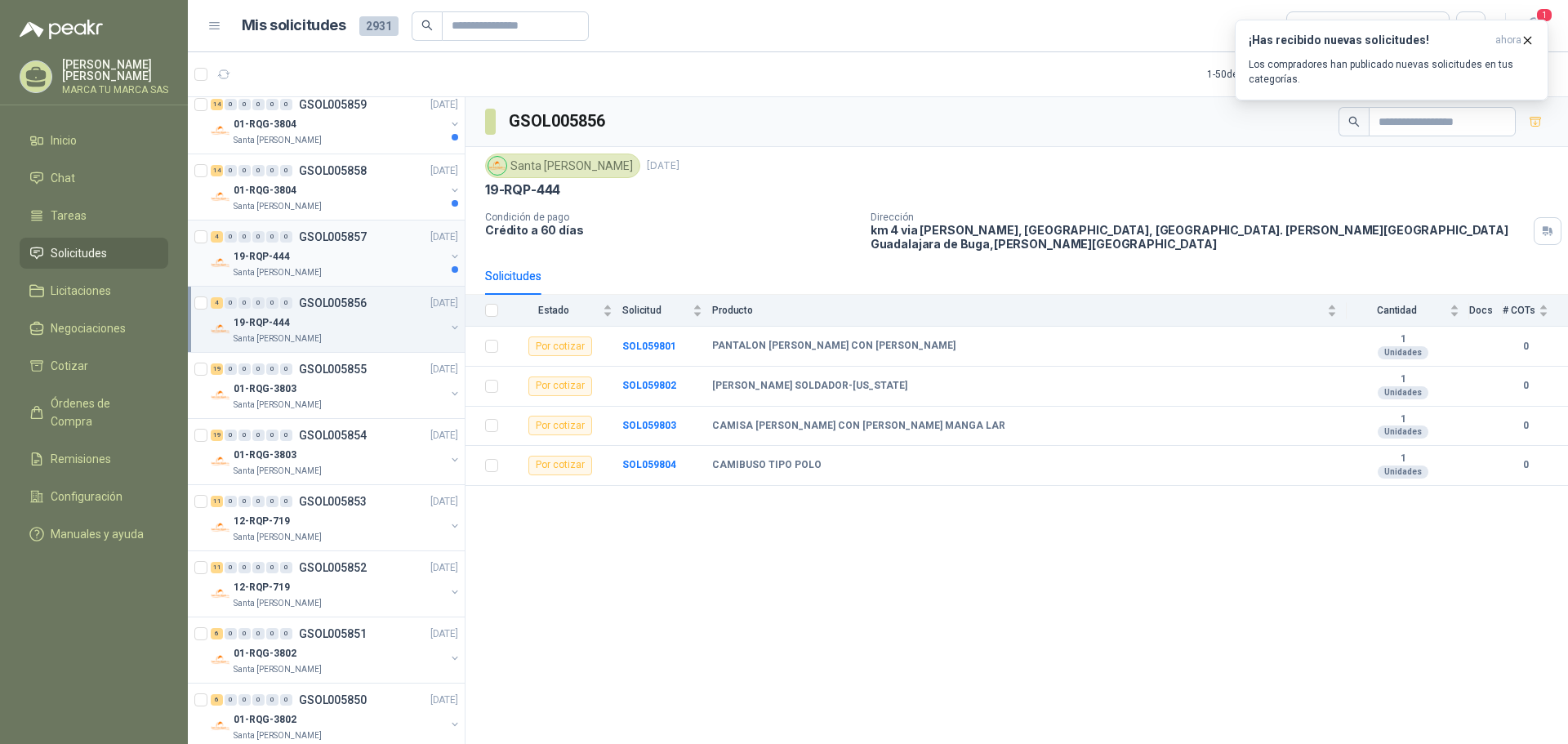
click at [389, 268] on div "Santa [PERSON_NAME]" at bounding box center [339, 273] width 211 height 13
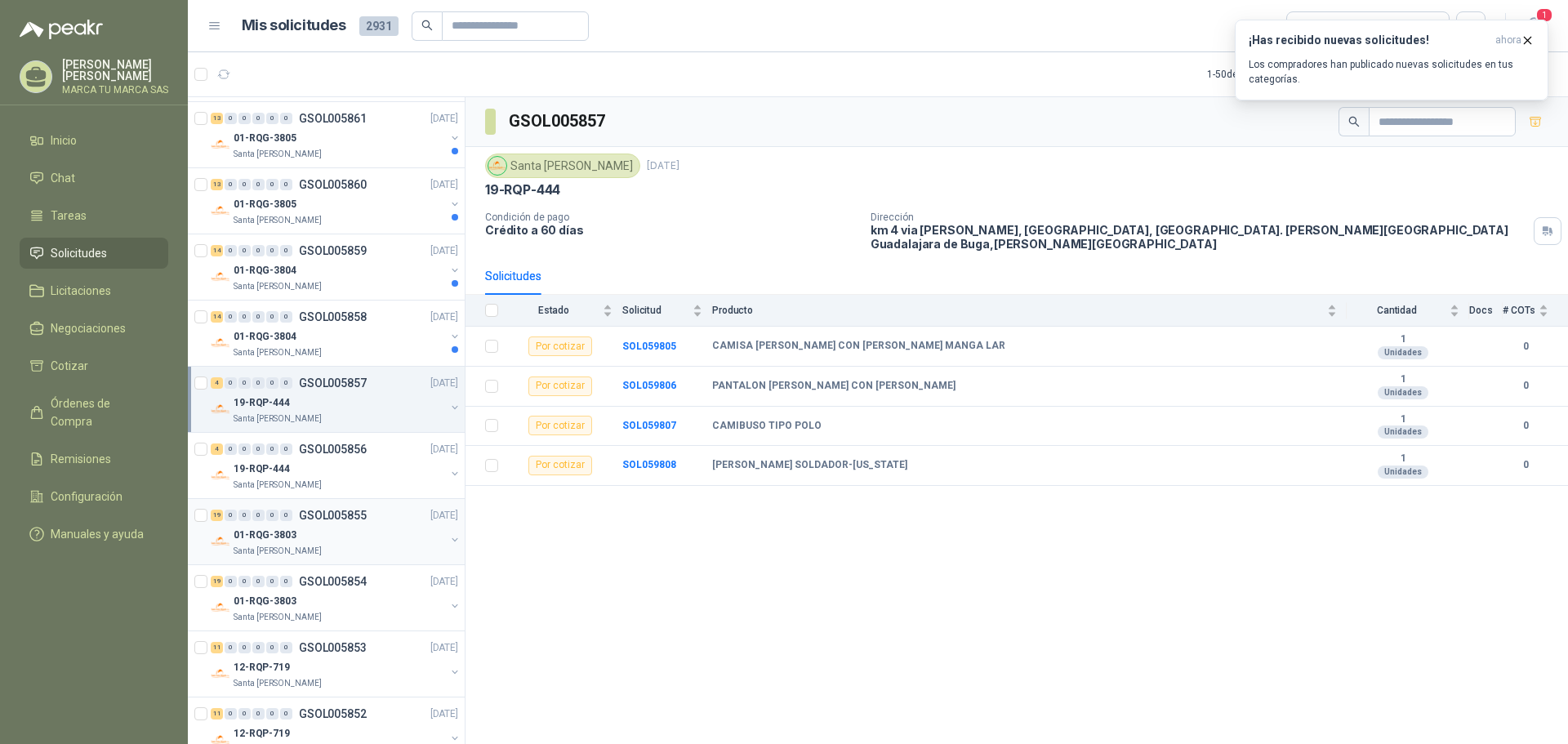
scroll to position [1616, 0]
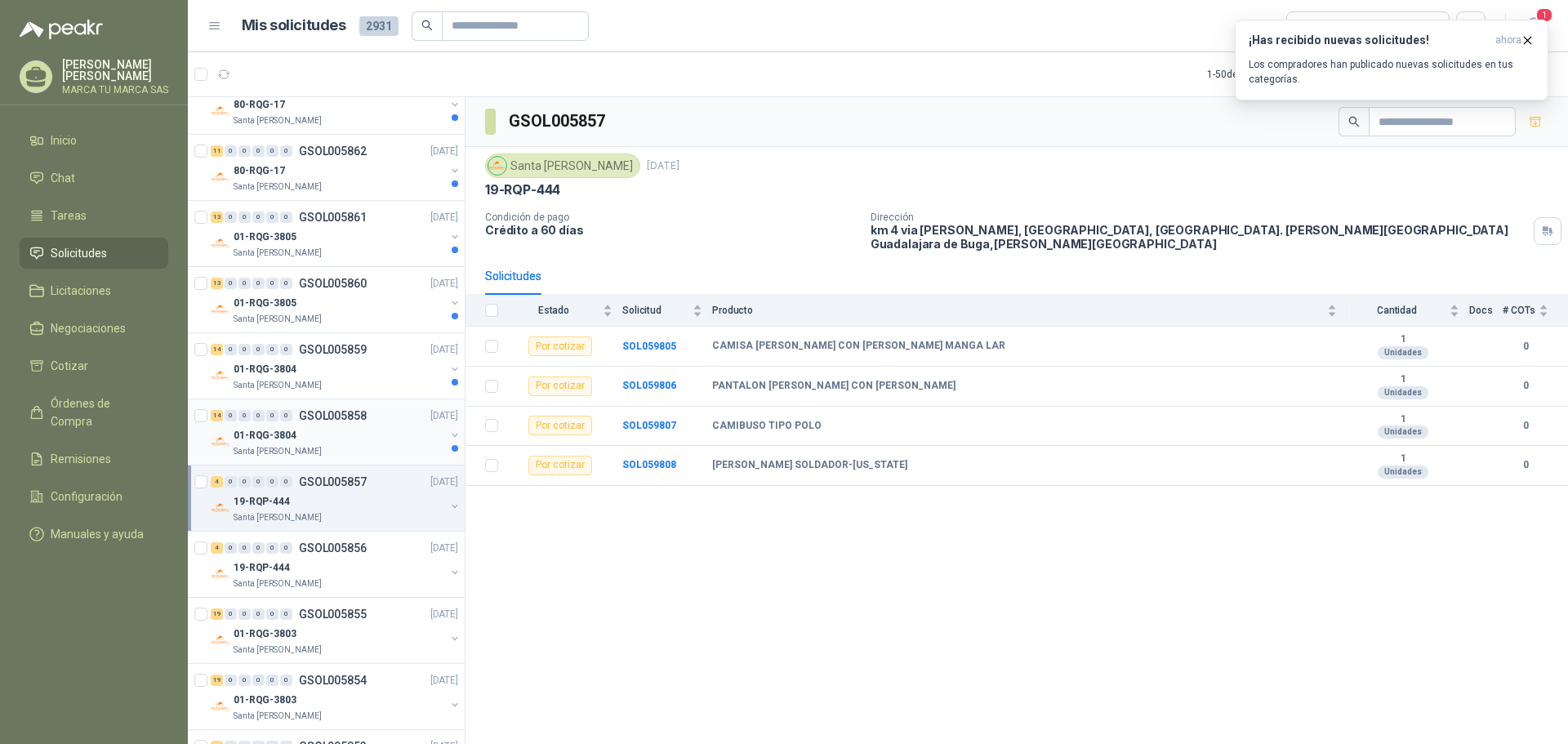
click at [402, 447] on div "Santa [PERSON_NAME]" at bounding box center [339, 452] width 211 height 13
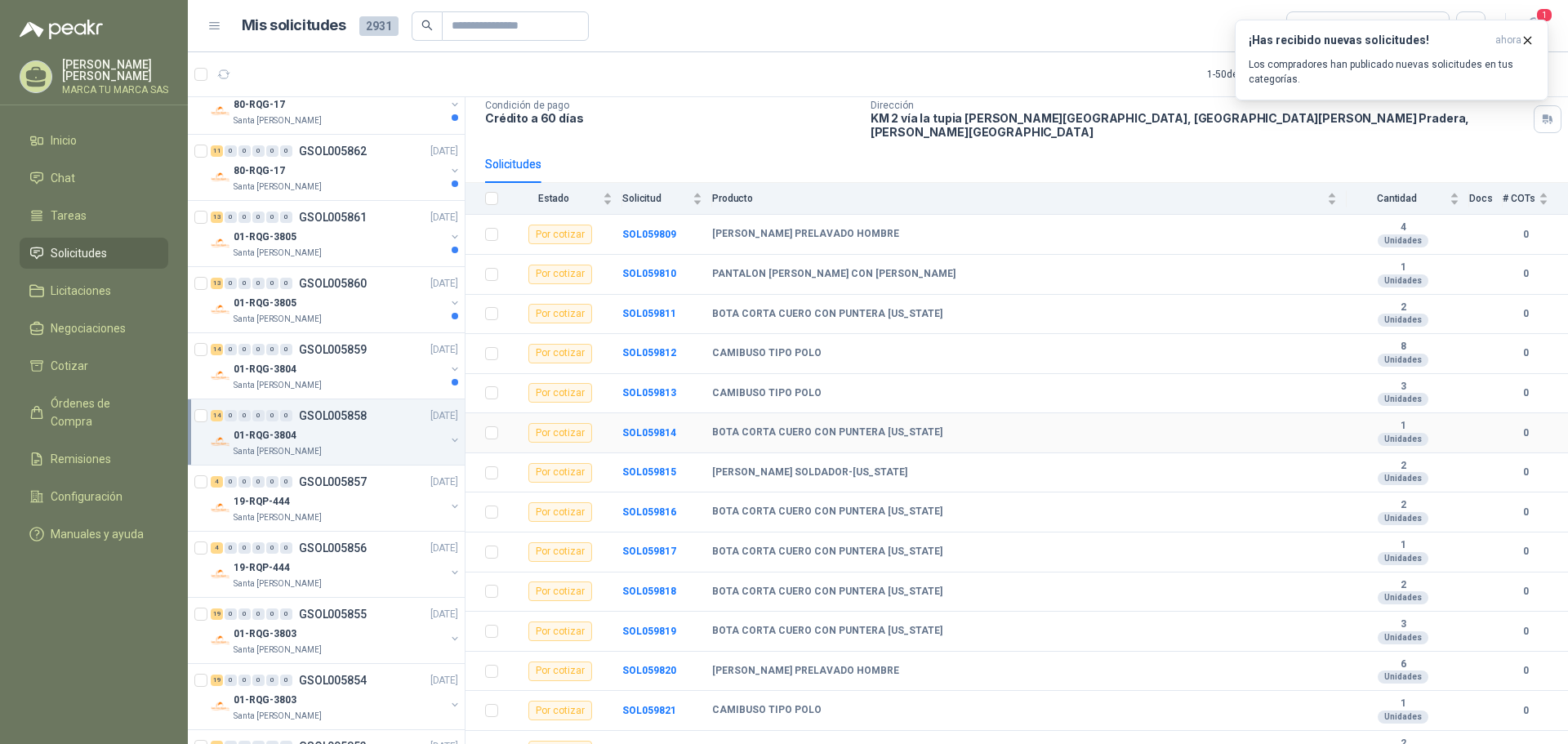
scroll to position [122, 0]
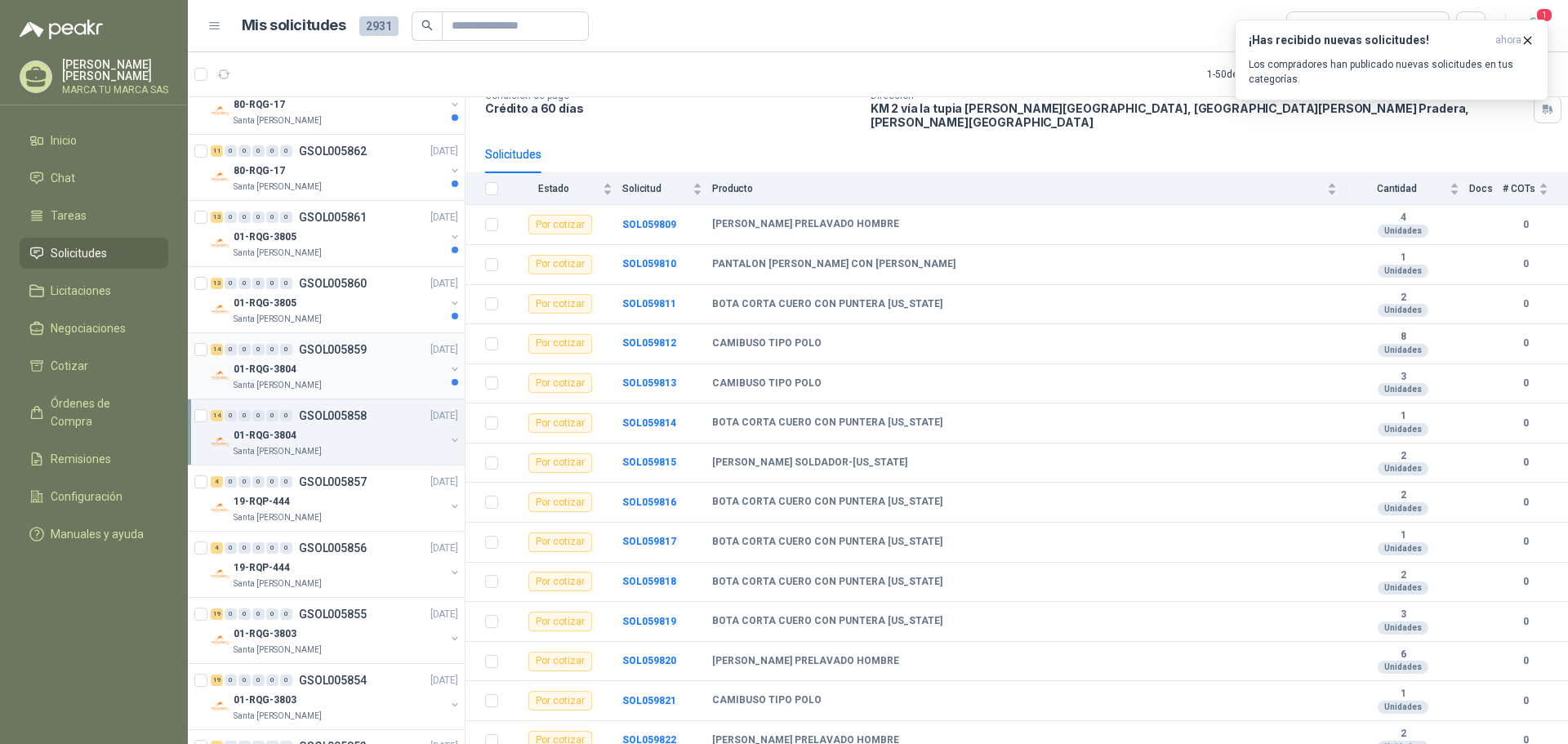
click at [388, 381] on div "Santa [PERSON_NAME]" at bounding box center [339, 385] width 211 height 13
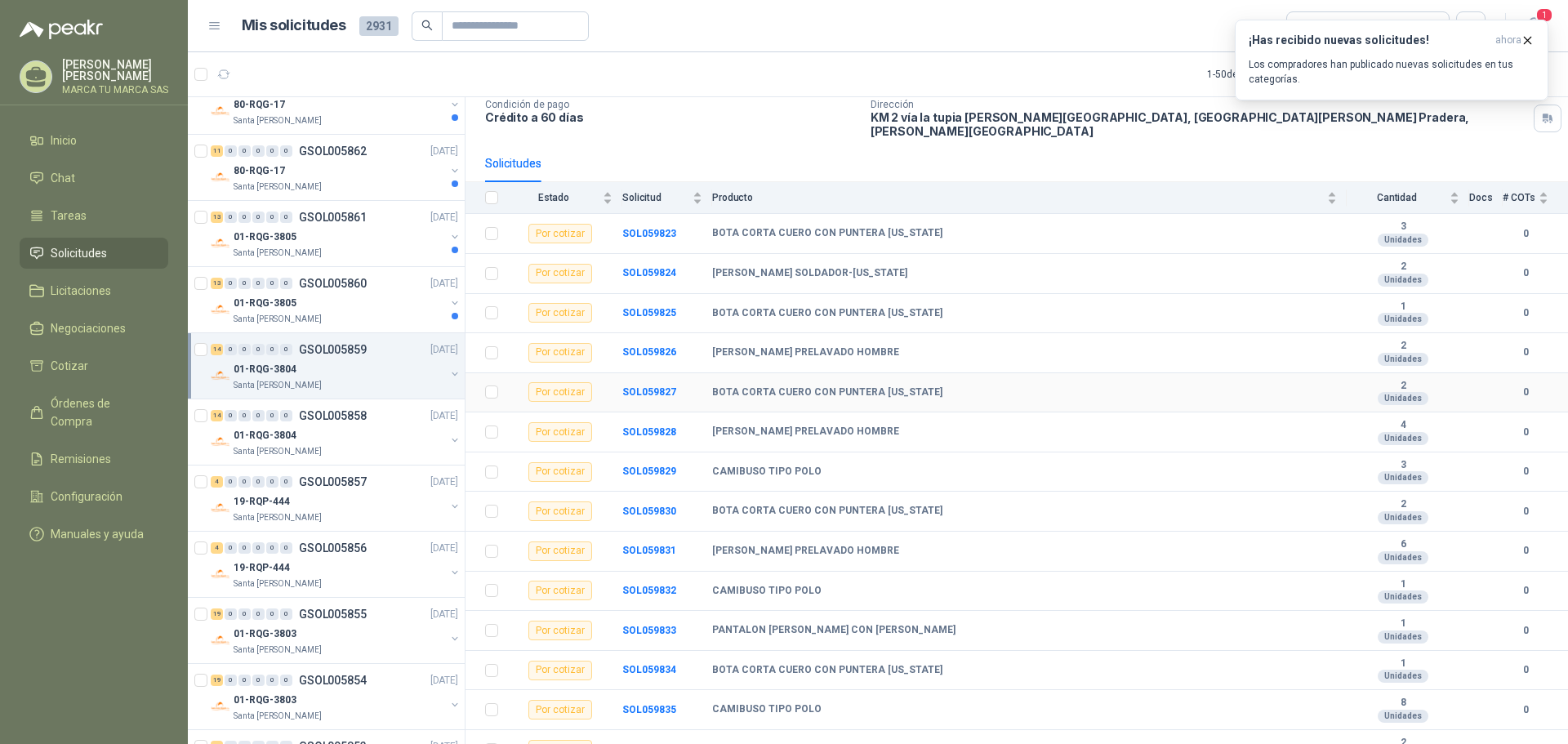
scroll to position [122, 0]
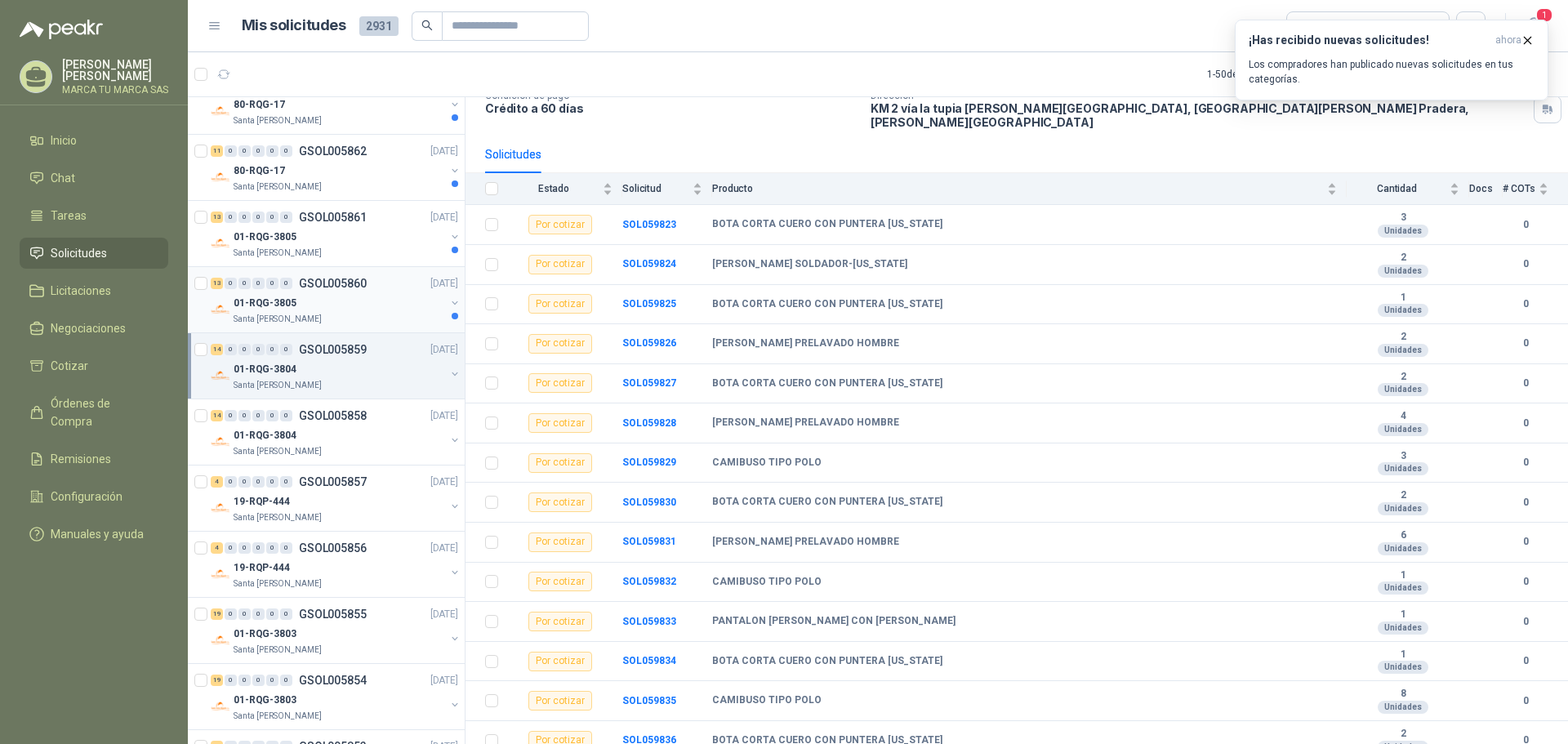
click at [364, 317] on div "Santa [PERSON_NAME]" at bounding box center [339, 320] width 211 height 13
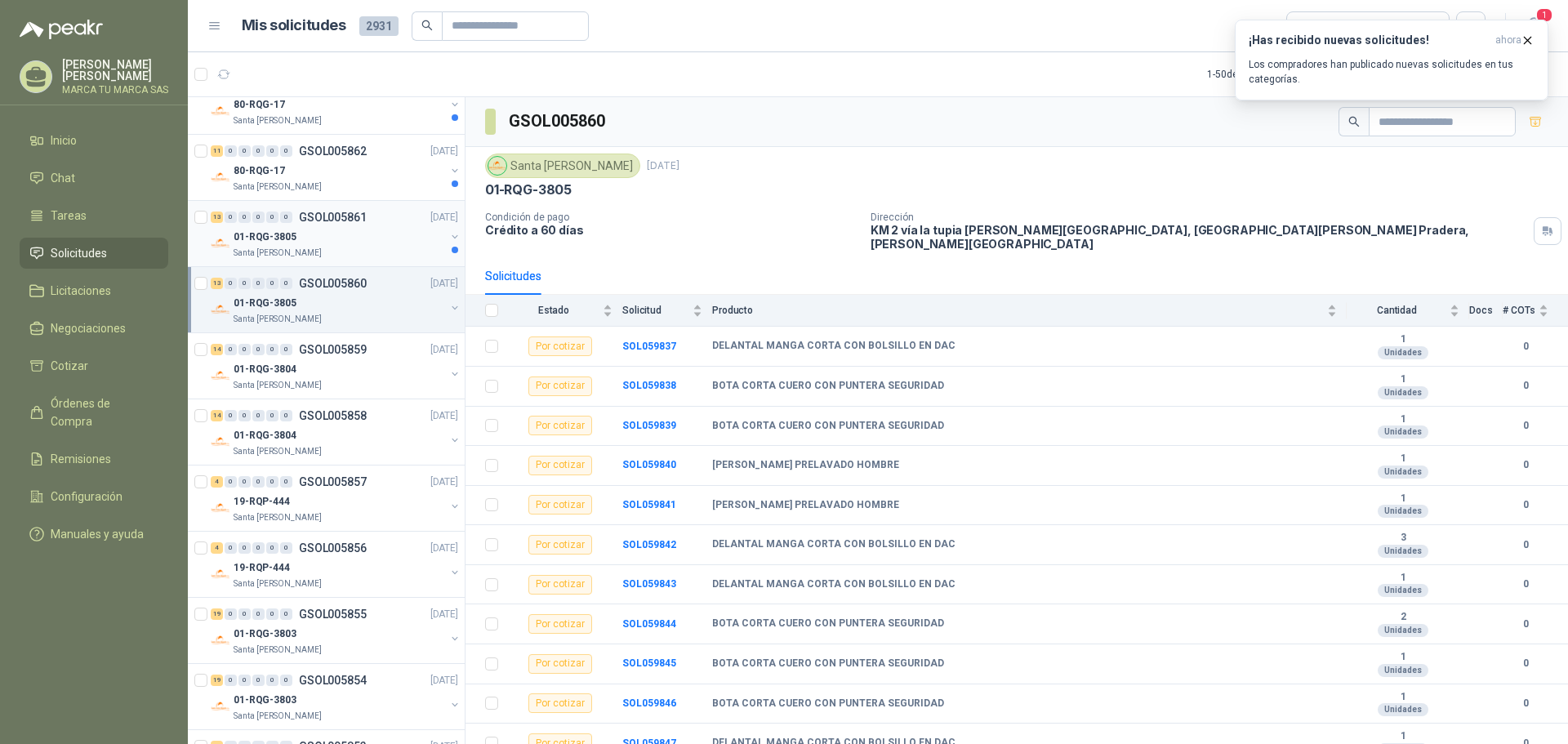
click at [366, 233] on div "01-RQG-3805" at bounding box center [339, 237] width 211 height 20
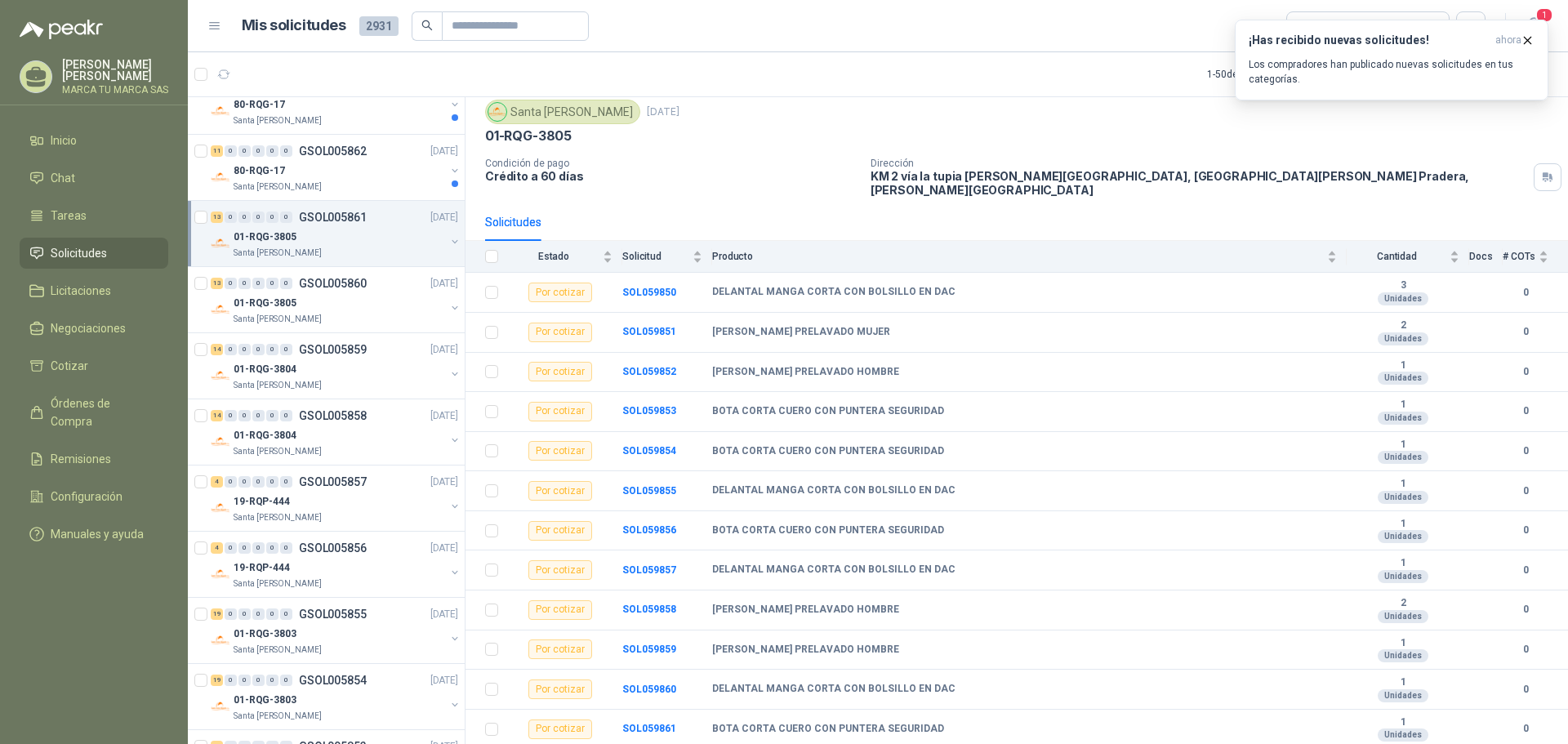
scroll to position [82, 0]
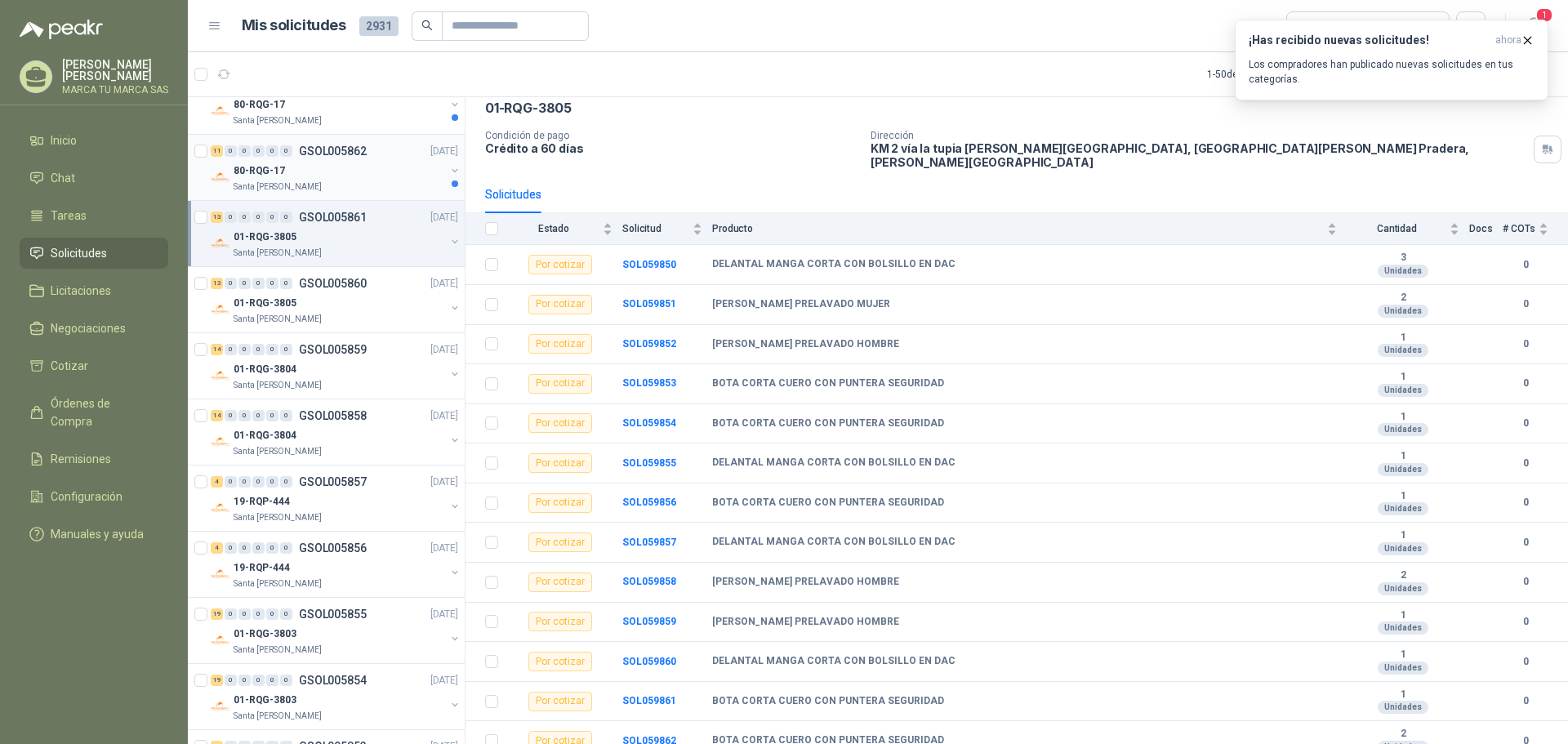
click at [396, 162] on div "80-RQG-17" at bounding box center [339, 171] width 211 height 20
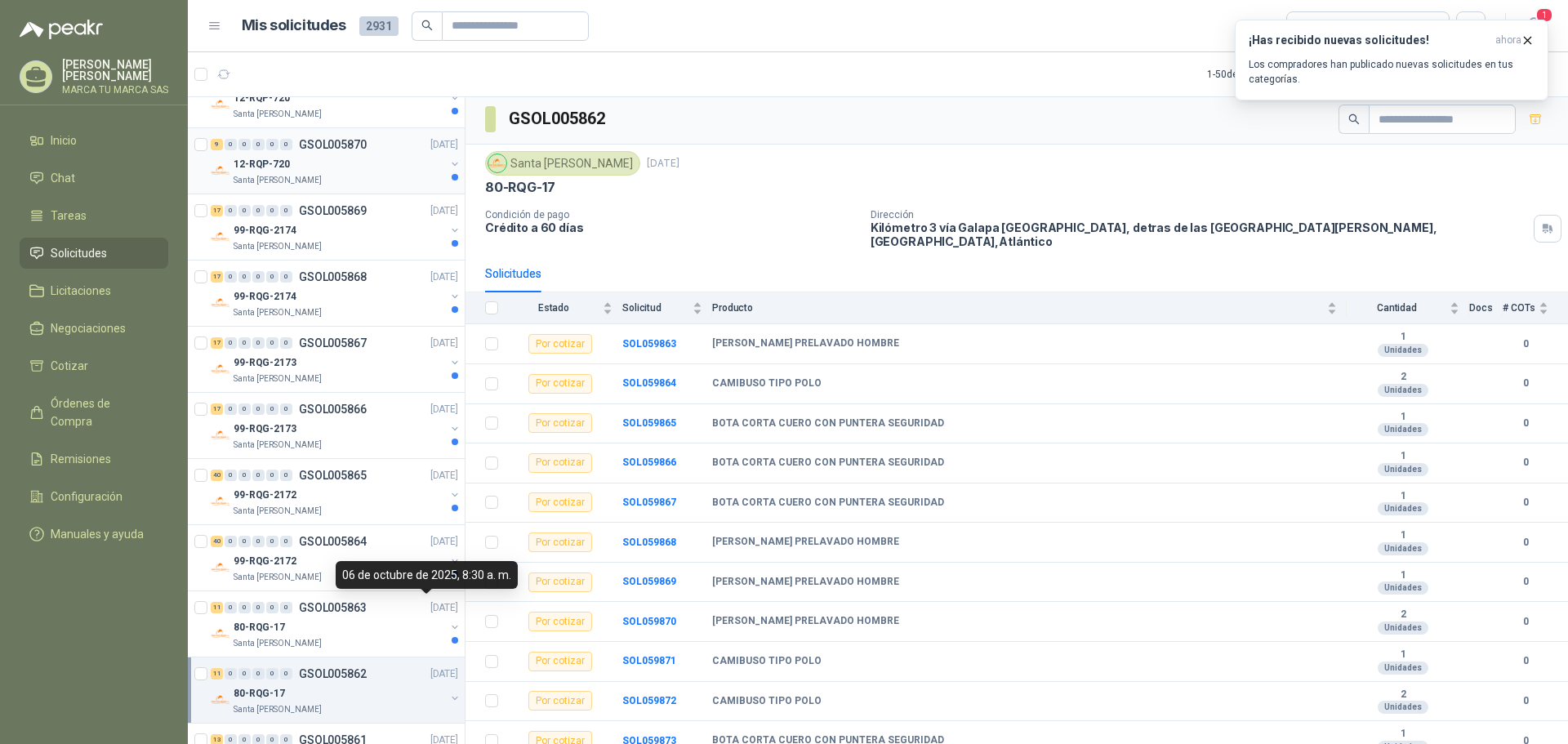
scroll to position [1208, 0]
